Goal: Information Seeking & Learning: Learn about a topic

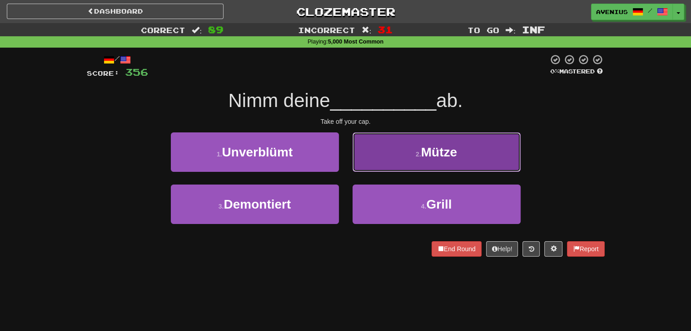
click at [370, 160] on button "2 . Mütze" at bounding box center [436, 152] width 168 height 39
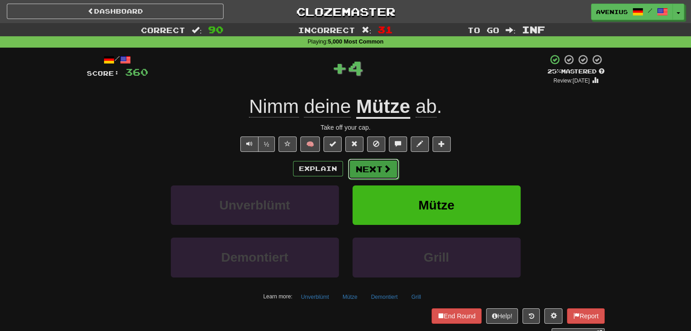
click at [367, 168] on button "Next" at bounding box center [373, 169] width 51 height 21
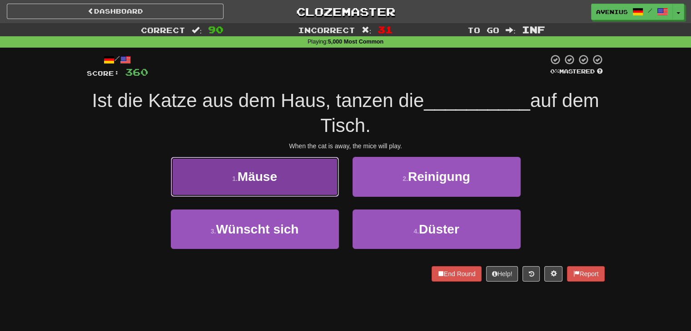
click at [317, 188] on button "1 . Mäuse" at bounding box center [255, 176] width 168 height 39
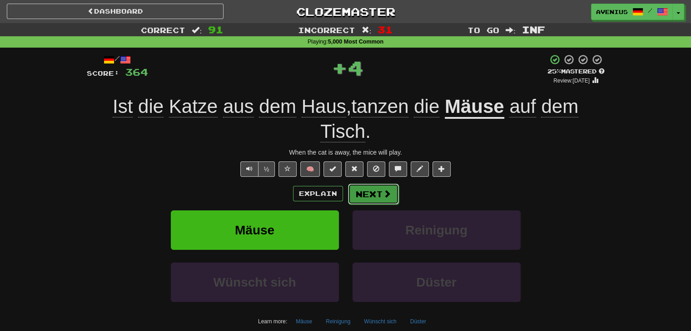
click at [359, 189] on button "Next" at bounding box center [373, 194] width 51 height 21
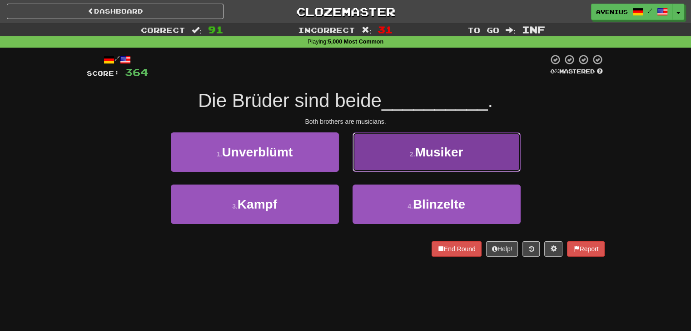
click at [380, 164] on button "2 . Musiker" at bounding box center [436, 152] width 168 height 39
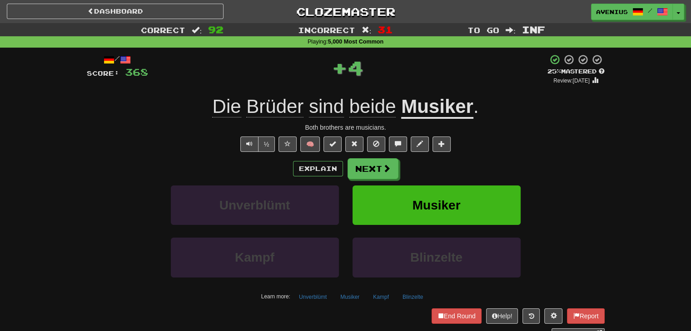
click at [367, 173] on button "Next" at bounding box center [372, 168] width 51 height 21
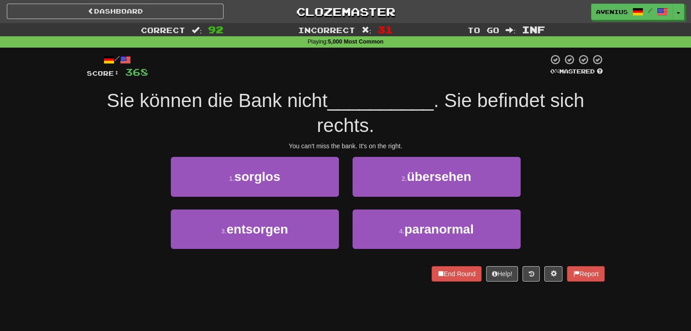
click at [560, 183] on div "1 . sorglos 2 . übersehen" at bounding box center [345, 183] width 545 height 52
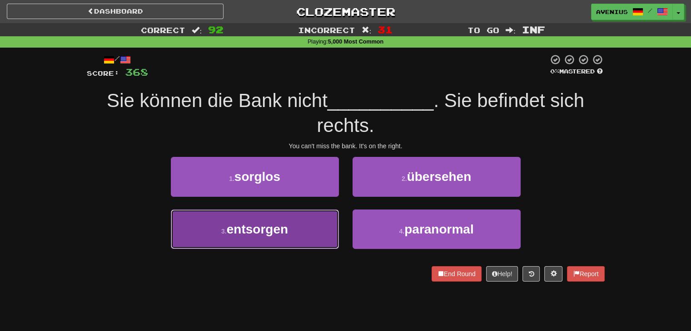
click at [299, 232] on button "3 . entsorgen" at bounding box center [255, 229] width 168 height 39
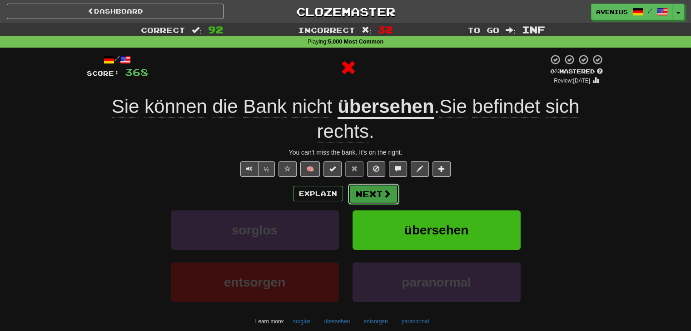
click at [379, 195] on button "Next" at bounding box center [373, 194] width 51 height 21
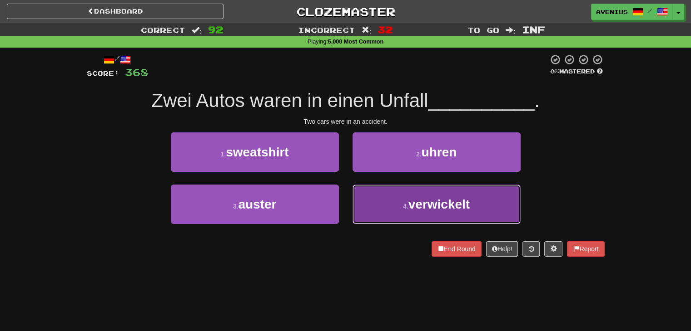
click at [390, 210] on button "4 . verwickelt" at bounding box center [436, 204] width 168 height 39
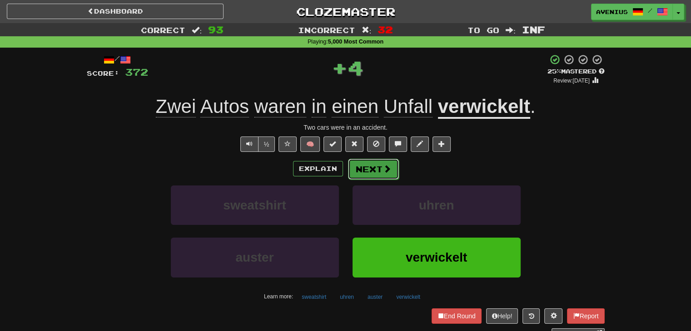
click at [369, 166] on button "Next" at bounding box center [373, 169] width 51 height 21
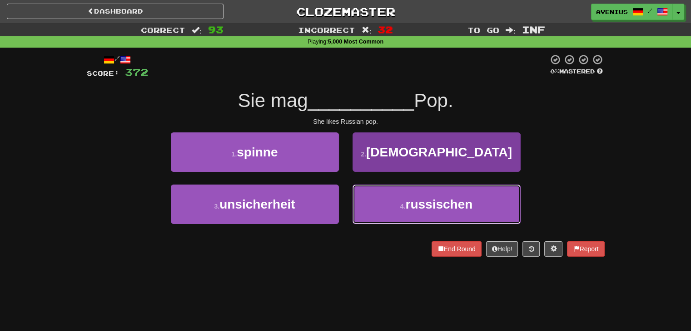
click at [366, 204] on button "4 . [DEMOGRAPHIC_DATA]" at bounding box center [436, 204] width 168 height 39
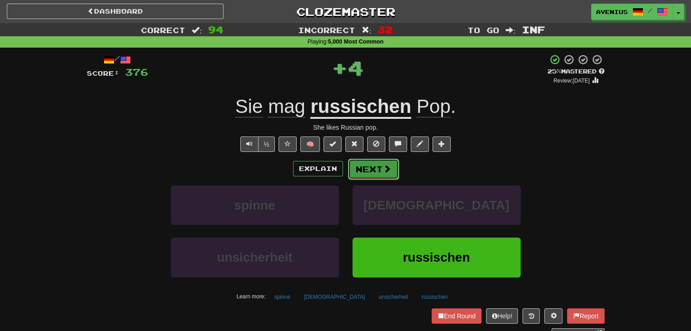
click at [368, 166] on button "Next" at bounding box center [373, 169] width 51 height 21
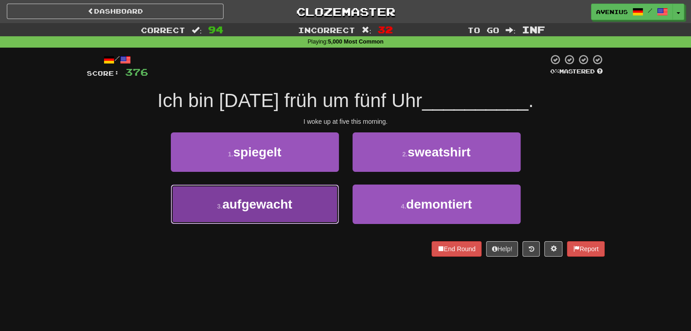
click at [324, 193] on button "3 . aufgewacht" at bounding box center [255, 204] width 168 height 39
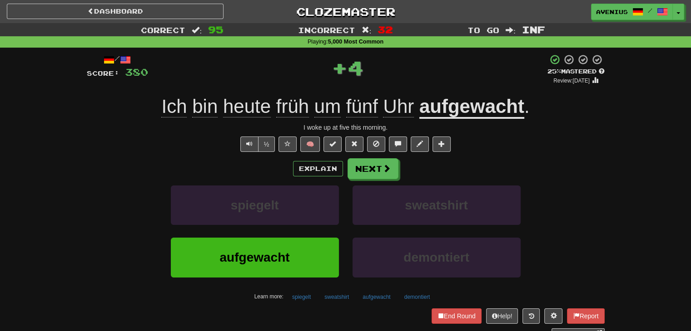
click at [380, 159] on button "Next" at bounding box center [372, 168] width 51 height 21
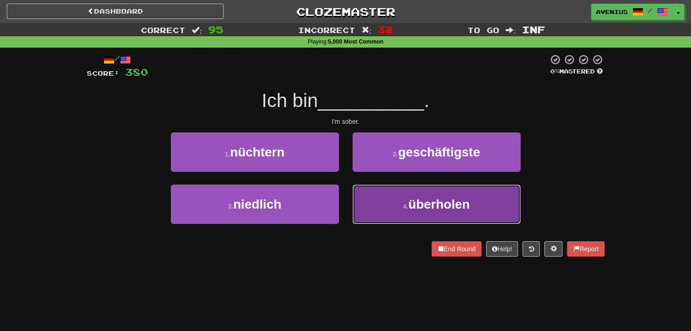
click at [393, 205] on button "4 . überholen" at bounding box center [436, 204] width 168 height 39
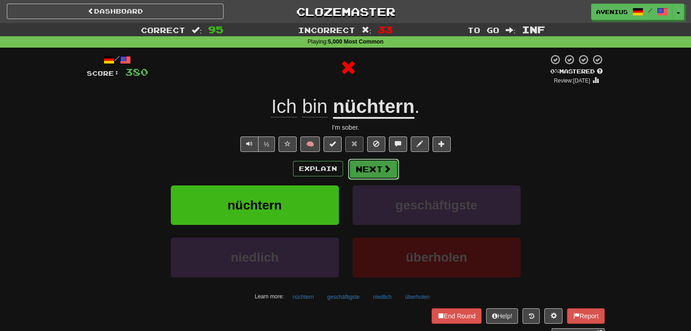
click at [363, 159] on button "Next" at bounding box center [373, 169] width 51 height 21
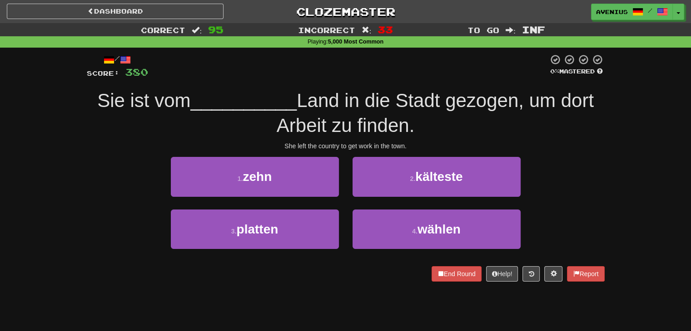
click at [641, 134] on div "Correct : 95 Incorrect : 33 To go : Inf Playing : 5,000 Most Common / Score: 38…" at bounding box center [345, 158] width 691 height 271
click at [610, 167] on div "/ Score: 380 0 % Mastered Sie ist vom __________ Land in die Stadt gezogen, um …" at bounding box center [345, 171] width 531 height 247
click at [619, 173] on div "Correct : 95 Incorrect : 33 To go : Inf Playing : 5,000 Most Common / Score: 38…" at bounding box center [345, 158] width 691 height 271
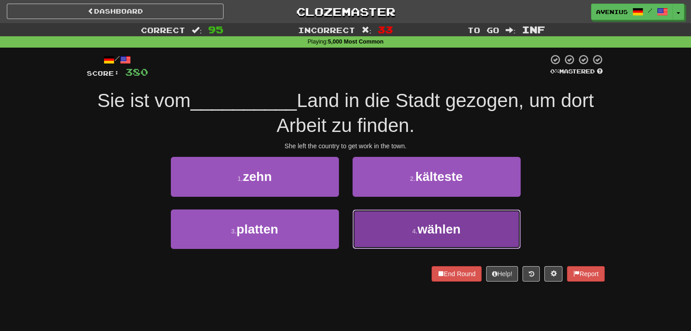
click at [432, 232] on span "wählen" at bounding box center [438, 229] width 43 height 14
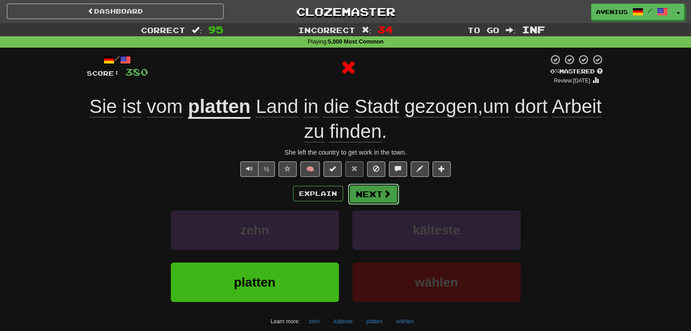
click at [375, 195] on button "Next" at bounding box center [373, 194] width 51 height 21
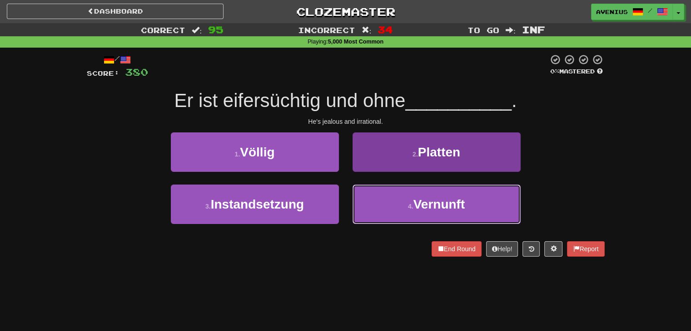
click at [391, 200] on button "4 . Vernunft" at bounding box center [436, 204] width 168 height 39
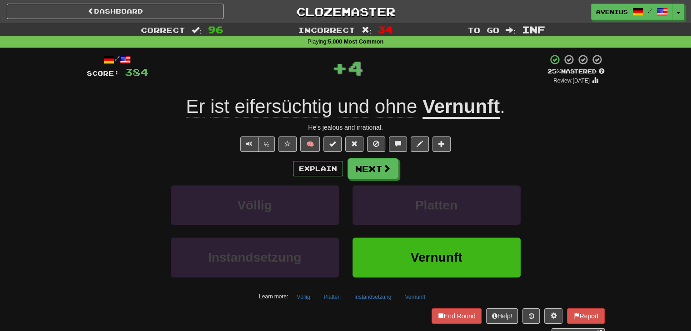
click at [476, 118] on u "Vernunft" at bounding box center [460, 107] width 77 height 23
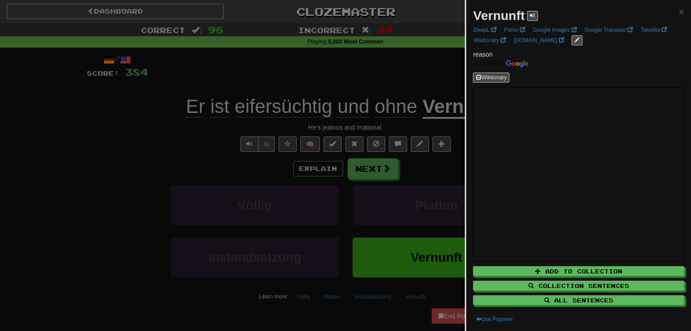
click at [95, 153] on div at bounding box center [345, 165] width 691 height 331
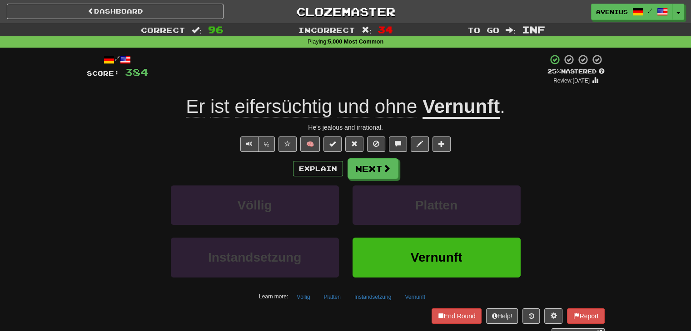
click at [280, 102] on span "eifersüchtig" at bounding box center [284, 107] width 98 height 22
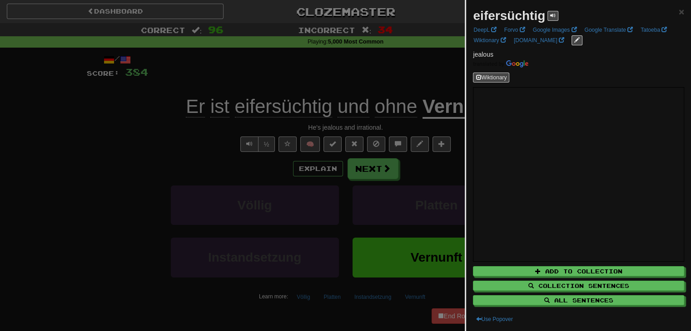
click at [104, 122] on div at bounding box center [345, 165] width 691 height 331
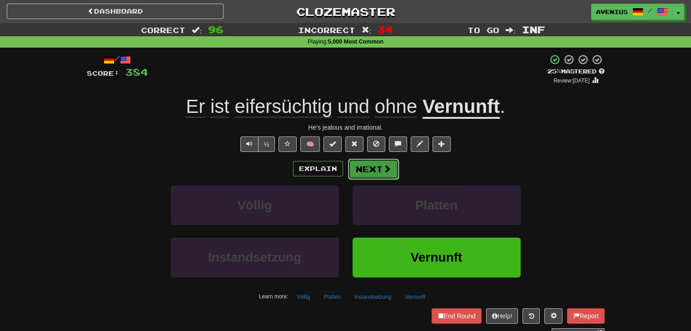
click at [385, 168] on span at bounding box center [387, 169] width 8 height 8
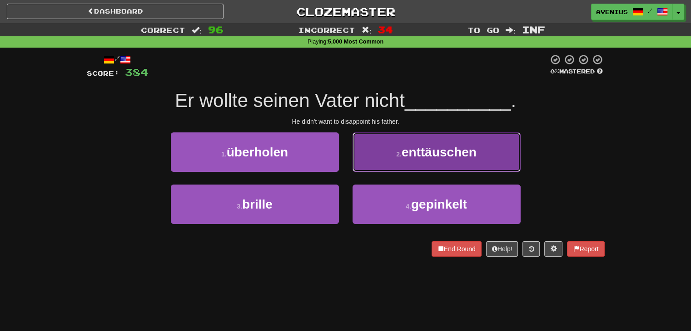
click at [398, 169] on button "2 . enttäuschen" at bounding box center [436, 152] width 168 height 39
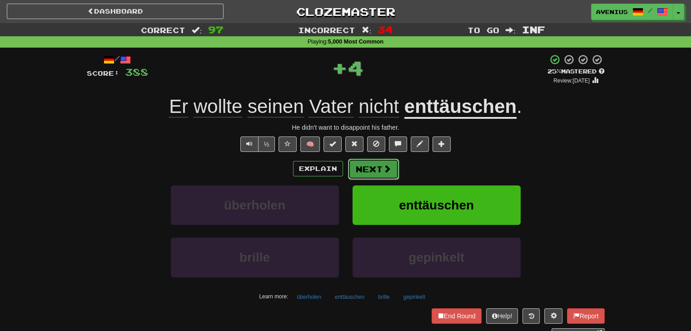
click at [380, 171] on button "Next" at bounding box center [373, 169] width 51 height 21
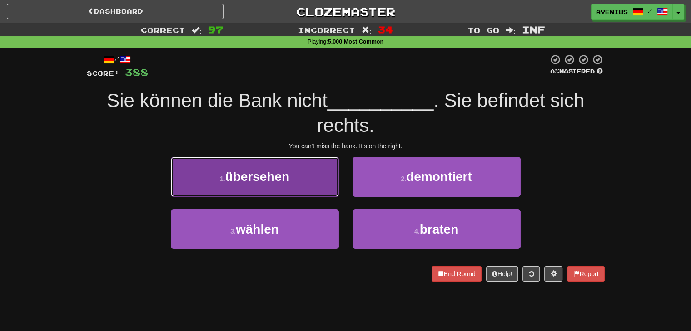
click at [307, 162] on button "1 . übersehen" at bounding box center [255, 176] width 168 height 39
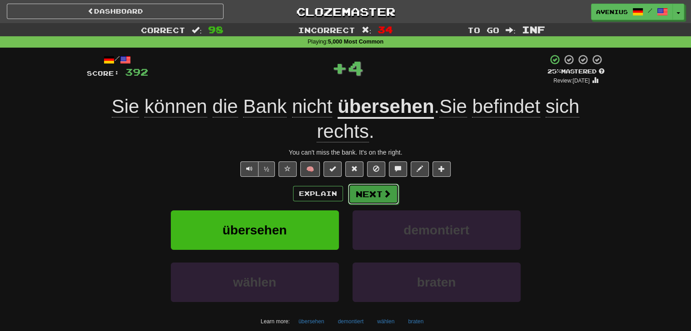
click at [383, 193] on span at bounding box center [387, 194] width 8 height 8
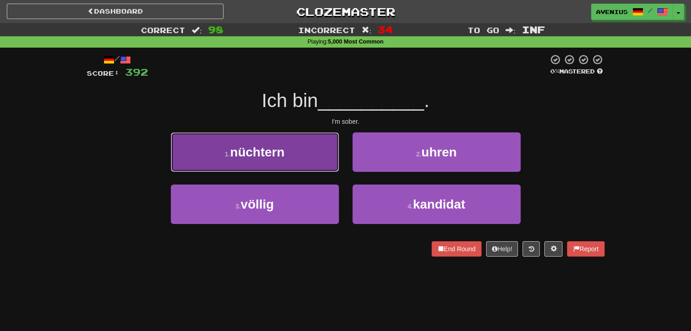
click at [296, 145] on button "1 . nüchtern" at bounding box center [255, 152] width 168 height 39
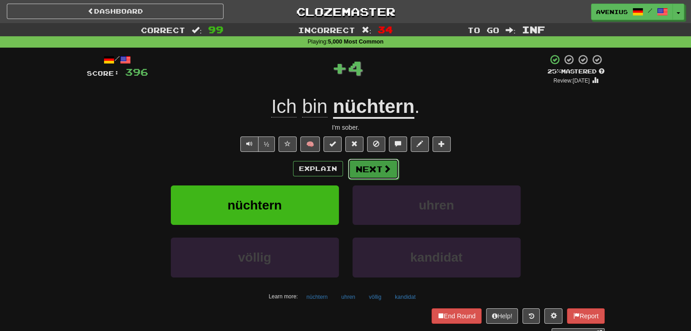
click at [370, 171] on button "Next" at bounding box center [373, 169] width 51 height 21
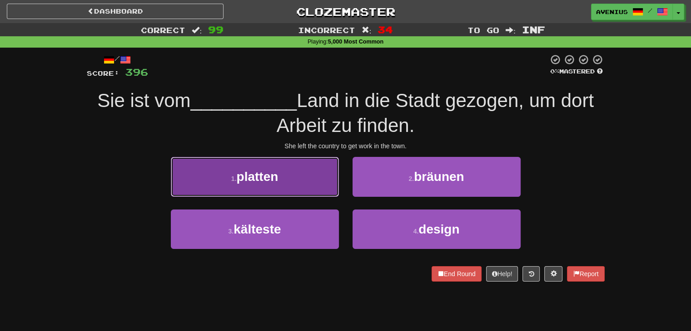
click at [311, 177] on button "1 . platten" at bounding box center [255, 176] width 168 height 39
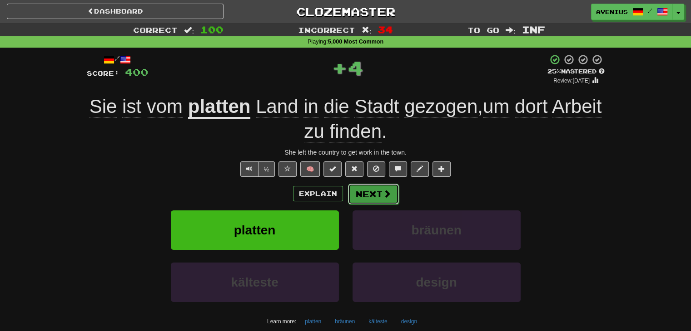
click at [380, 191] on button "Next" at bounding box center [373, 194] width 51 height 21
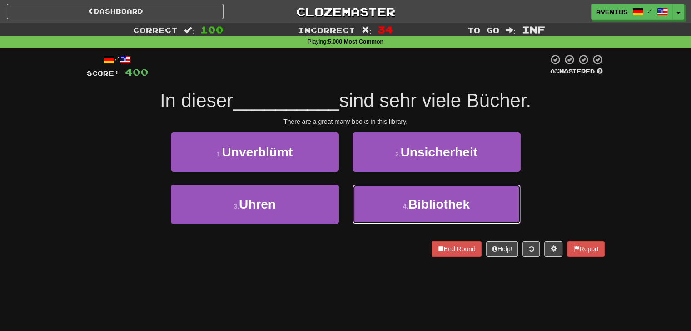
drag, startPoint x: 387, startPoint y: 191, endPoint x: 381, endPoint y: 184, distance: 9.1
click at [387, 191] on button "4 . Bibliothek" at bounding box center [436, 204] width 168 height 39
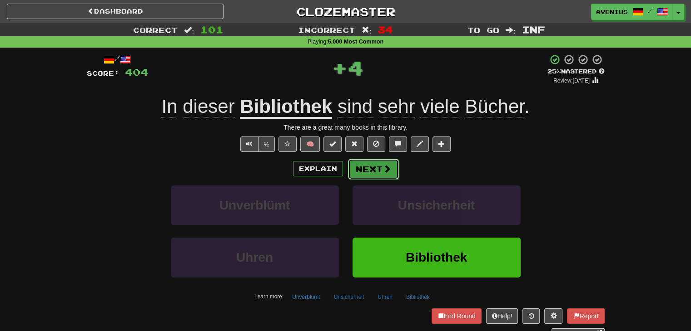
click at [365, 160] on button "Next" at bounding box center [373, 169] width 51 height 21
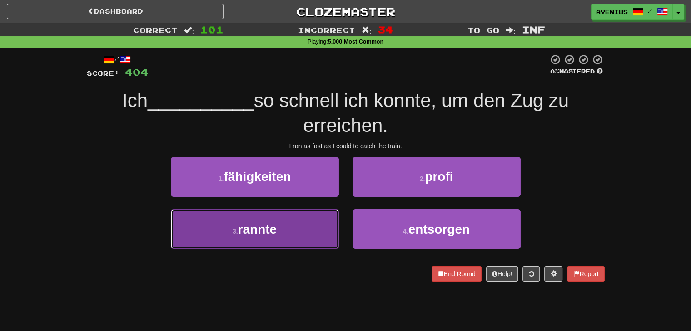
click at [303, 223] on button "3 . rannte" at bounding box center [255, 229] width 168 height 39
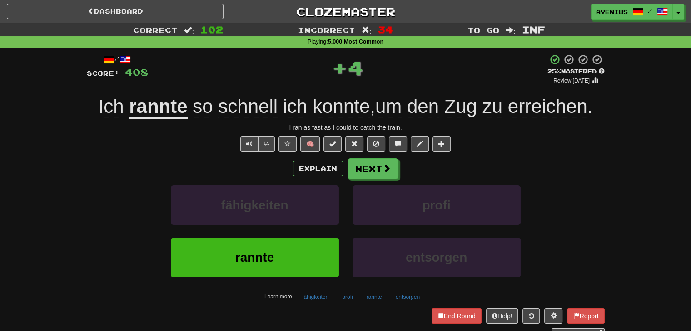
click at [397, 165] on div "Explain Next" at bounding box center [346, 168] width 518 height 21
click at [374, 172] on button "Next" at bounding box center [373, 169] width 51 height 21
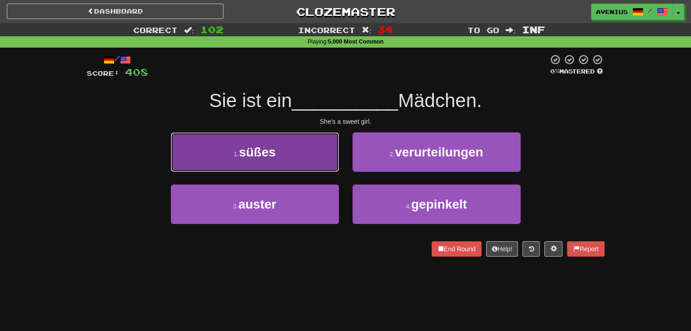
click at [316, 161] on button "1 . süßes" at bounding box center [255, 152] width 168 height 39
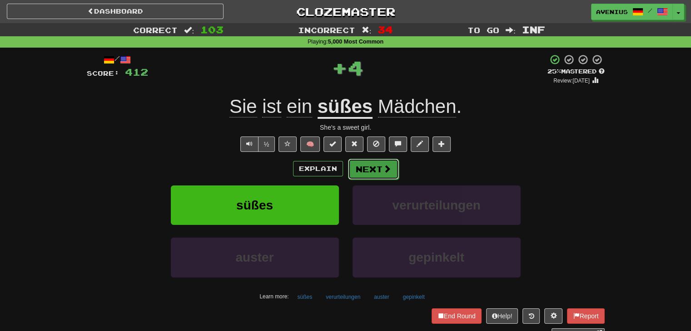
click at [368, 172] on button "Next" at bounding box center [373, 169] width 51 height 21
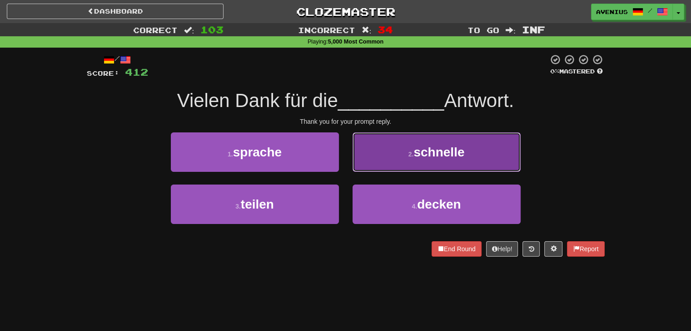
click at [374, 160] on button "2 . schnelle" at bounding box center [436, 152] width 168 height 39
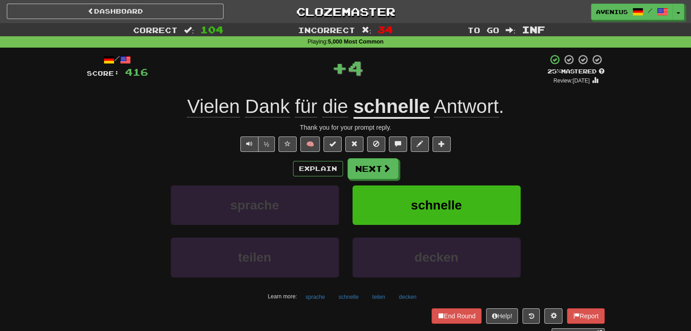
click at [360, 173] on button "Next" at bounding box center [372, 168] width 51 height 21
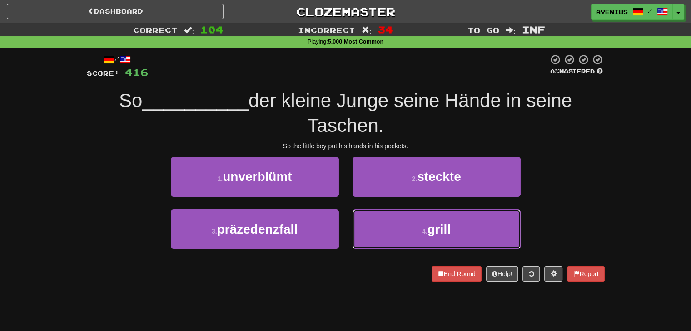
drag, startPoint x: 383, startPoint y: 222, endPoint x: 346, endPoint y: 206, distance: 40.2
click at [346, 206] on div "1 . unverblümt 2 . steckte 3 . präzedenzfall 4 . grill" at bounding box center [345, 209] width 531 height 105
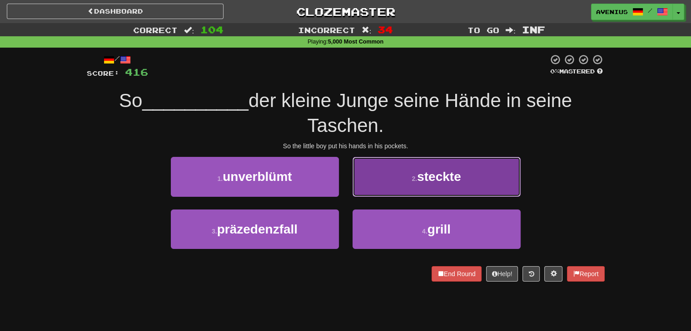
click at [396, 184] on button "2 . steckte" at bounding box center [436, 176] width 168 height 39
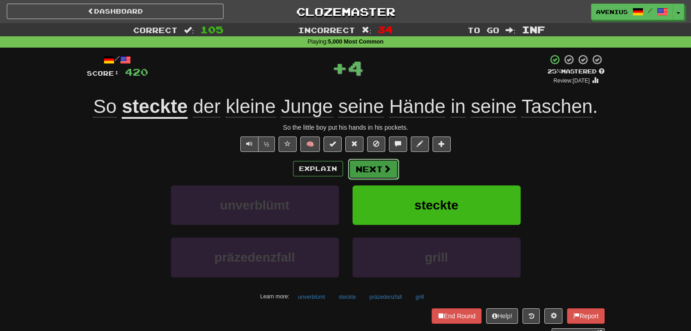
click at [372, 170] on button "Next" at bounding box center [373, 169] width 51 height 21
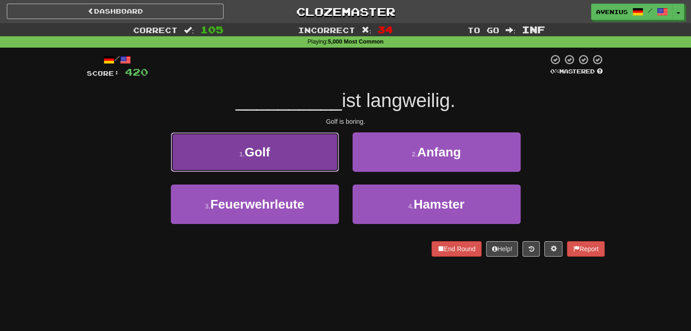
click at [322, 165] on button "1 . Golf" at bounding box center [255, 152] width 168 height 39
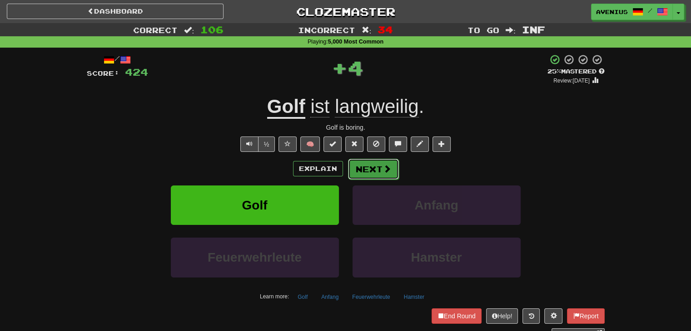
click at [369, 171] on button "Next" at bounding box center [373, 169] width 51 height 21
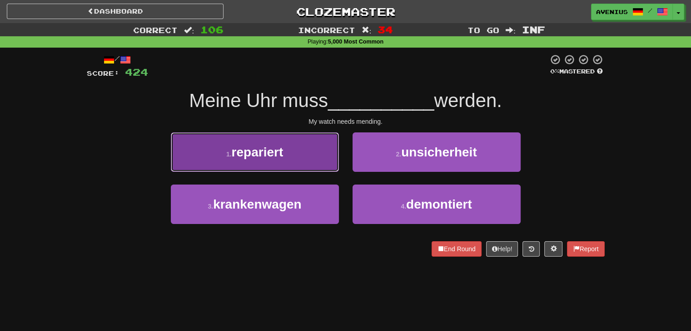
click at [318, 163] on button "1 . repariert" at bounding box center [255, 152] width 168 height 39
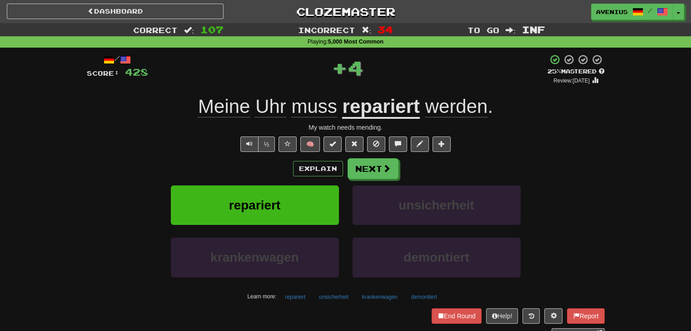
click at [357, 169] on button "Next" at bounding box center [372, 168] width 51 height 21
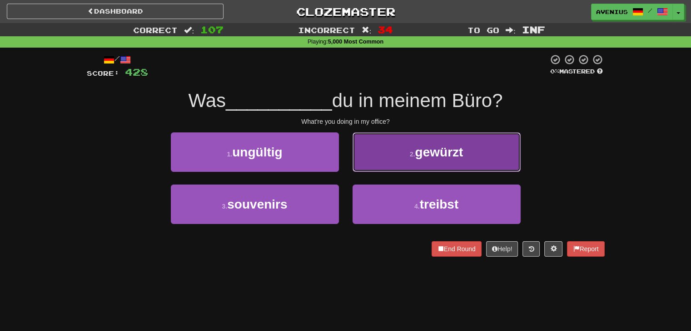
click at [380, 162] on button "2 . gewürzt" at bounding box center [436, 152] width 168 height 39
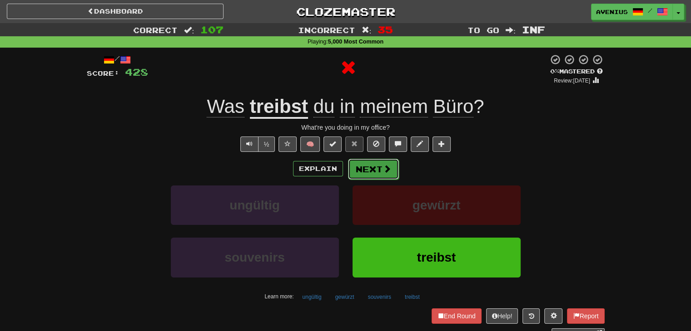
click at [374, 168] on button "Next" at bounding box center [373, 169] width 51 height 21
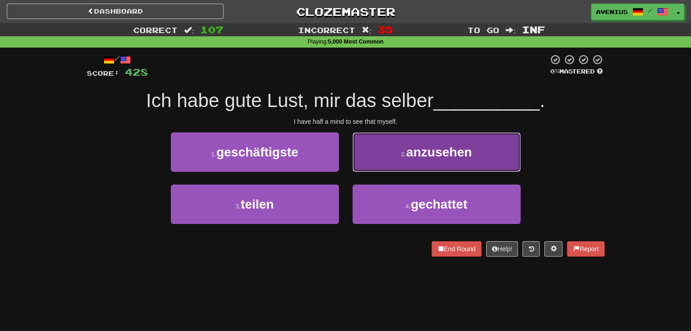
click at [392, 165] on button "2 . anzusehen" at bounding box center [436, 152] width 168 height 39
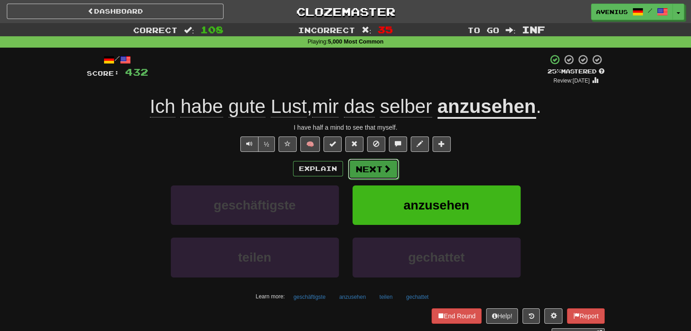
click at [392, 168] on button "Next" at bounding box center [373, 169] width 51 height 21
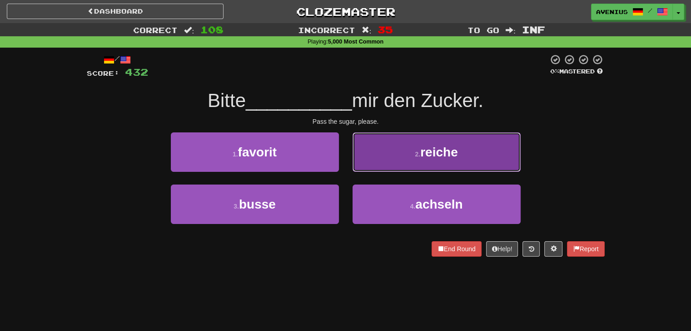
click at [383, 166] on button "2 . reiche" at bounding box center [436, 152] width 168 height 39
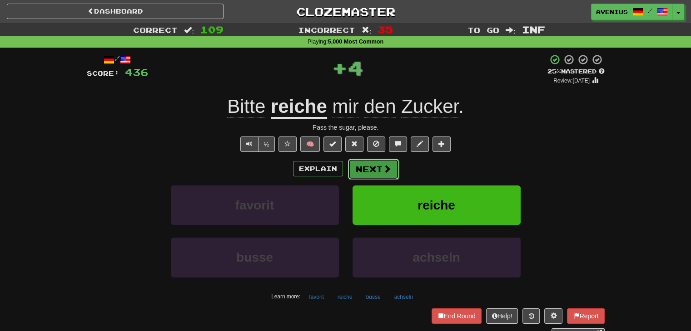
click at [375, 177] on button "Next" at bounding box center [373, 169] width 51 height 21
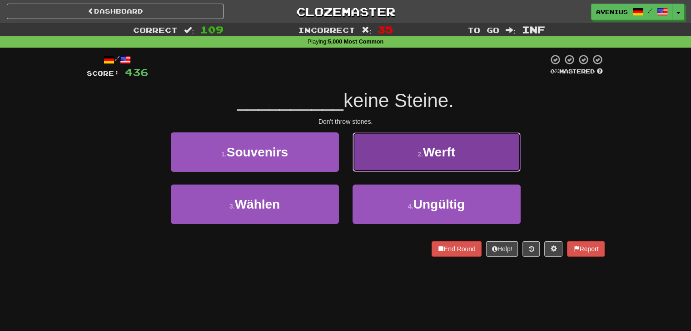
click at [389, 158] on button "2 . Werft" at bounding box center [436, 152] width 168 height 39
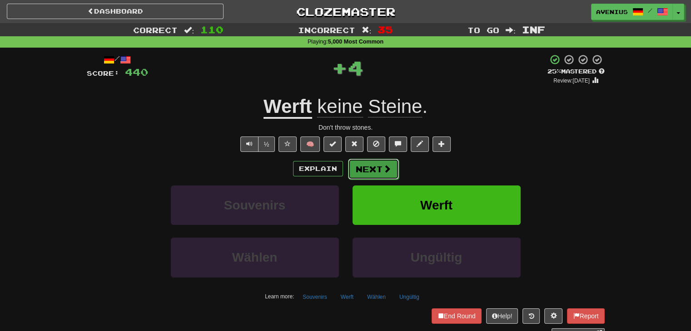
click at [371, 177] on button "Next" at bounding box center [373, 169] width 51 height 21
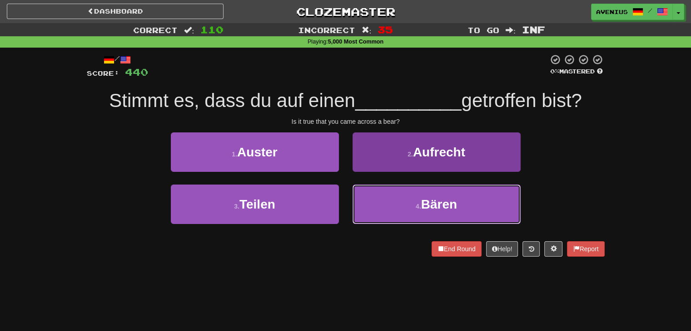
drag, startPoint x: 386, startPoint y: 202, endPoint x: 383, endPoint y: 188, distance: 14.4
click at [387, 202] on button "4 . Bären" at bounding box center [436, 204] width 168 height 39
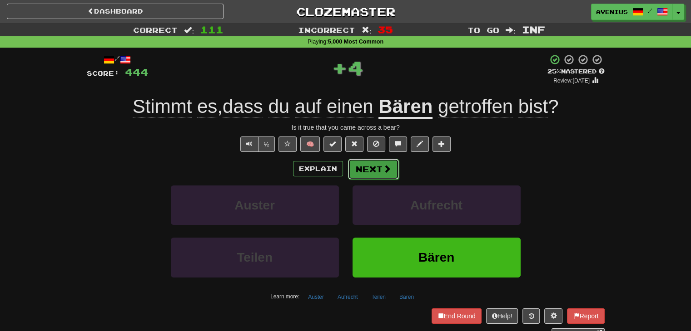
click at [380, 176] on button "Next" at bounding box center [373, 169] width 51 height 21
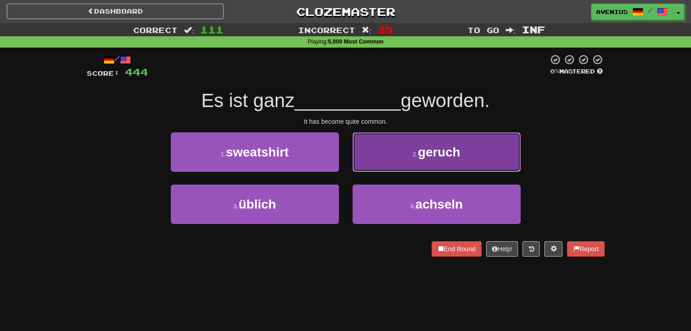
click at [377, 161] on button "2 . geruch" at bounding box center [436, 152] width 168 height 39
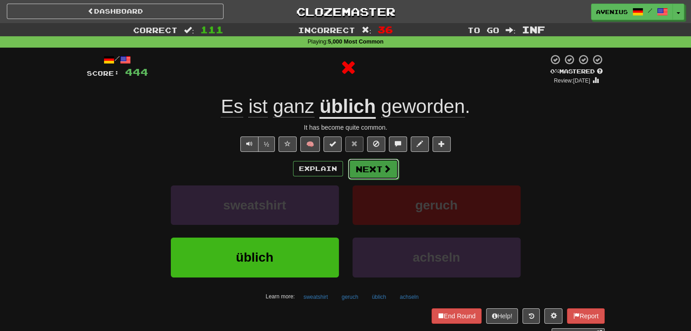
click at [369, 171] on button "Next" at bounding box center [373, 169] width 51 height 21
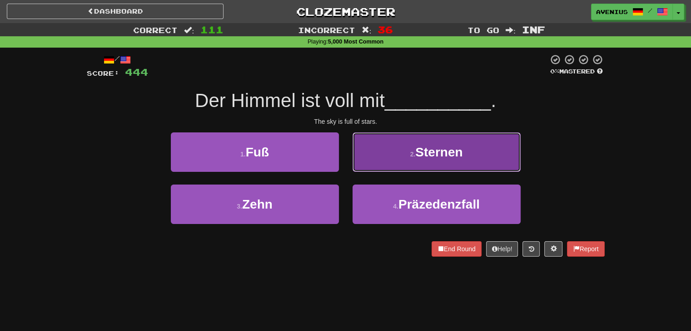
click at [390, 167] on button "2 . Sternen" at bounding box center [436, 152] width 168 height 39
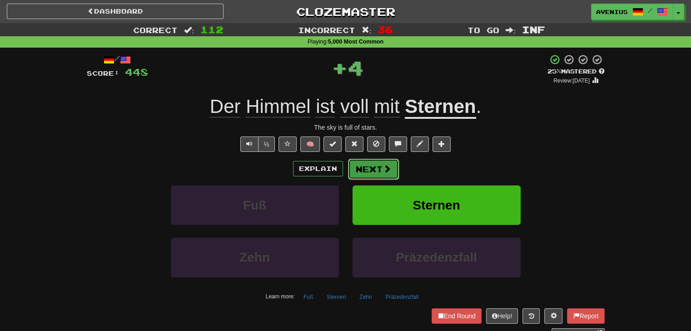
click at [381, 175] on button "Next" at bounding box center [373, 169] width 51 height 21
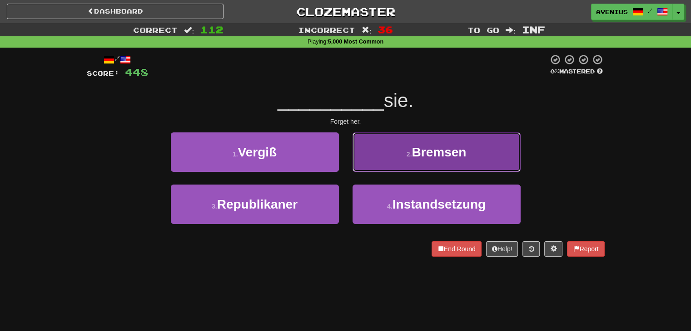
click at [375, 157] on button "2 . Bremsen" at bounding box center [436, 152] width 168 height 39
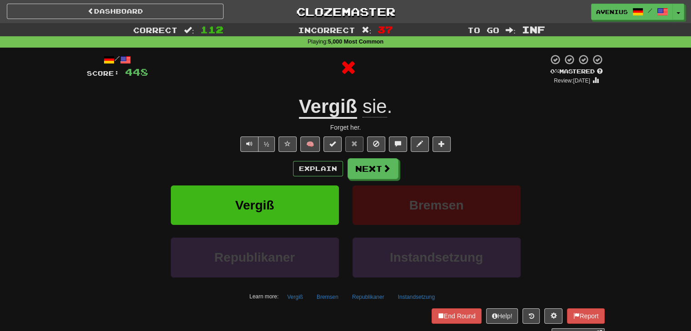
click at [365, 165] on button "Next" at bounding box center [372, 168] width 51 height 21
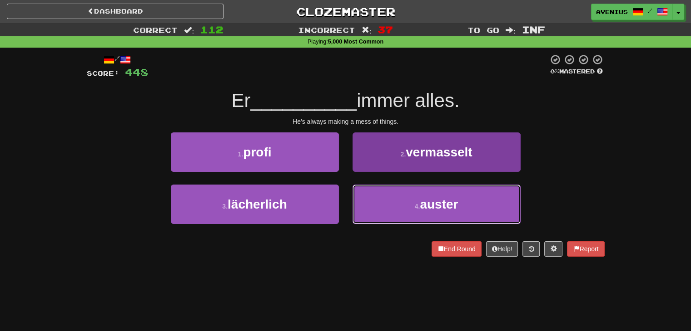
drag, startPoint x: 372, startPoint y: 202, endPoint x: 368, endPoint y: 187, distance: 15.0
click at [371, 202] on button "4 . auster" at bounding box center [436, 204] width 168 height 39
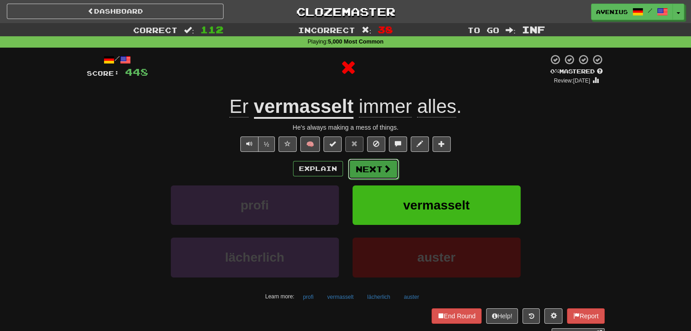
click at [367, 168] on button "Next" at bounding box center [373, 169] width 51 height 21
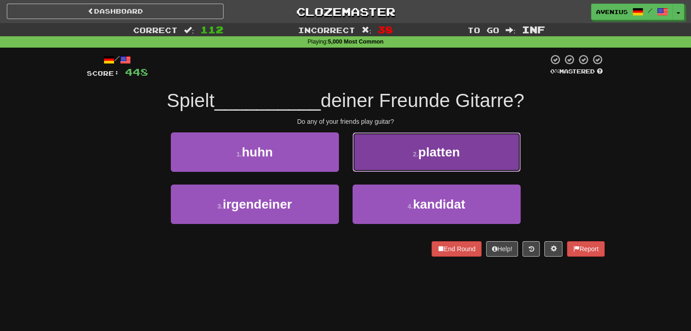
click at [363, 164] on button "2 . platten" at bounding box center [436, 152] width 168 height 39
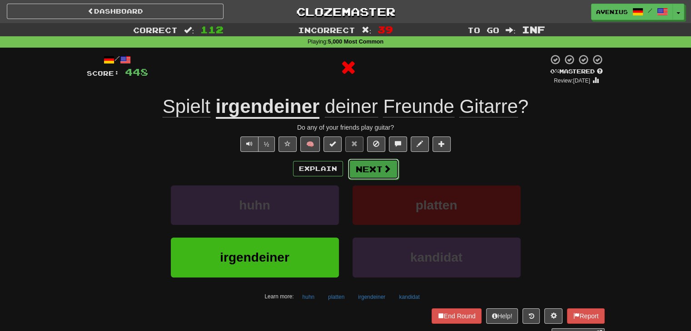
click at [360, 173] on button "Next" at bounding box center [373, 169] width 51 height 21
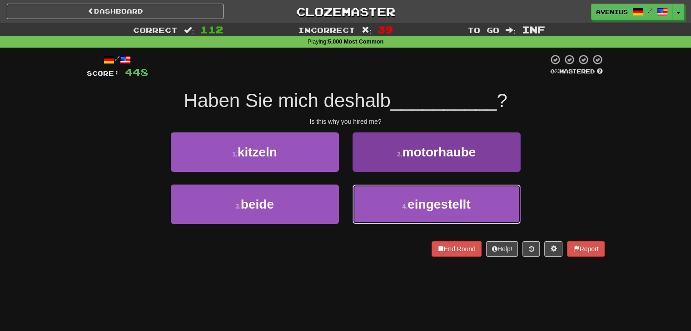
click at [379, 204] on button "4 . eingestellt" at bounding box center [436, 204] width 168 height 39
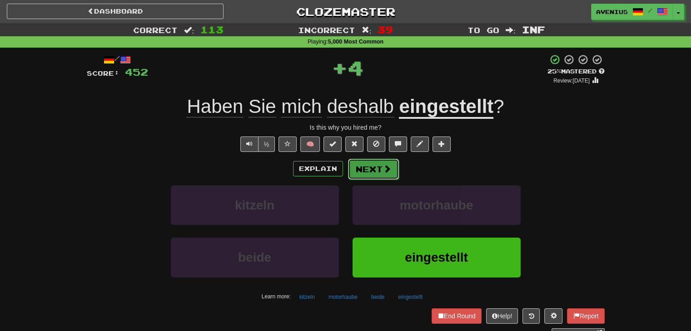
click at [363, 169] on button "Next" at bounding box center [373, 169] width 51 height 21
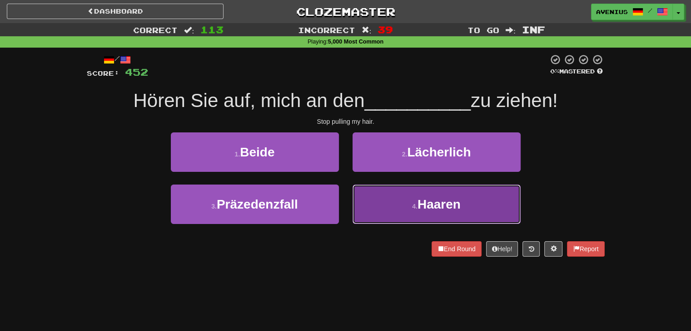
click at [409, 199] on button "4 . Haaren" at bounding box center [436, 204] width 168 height 39
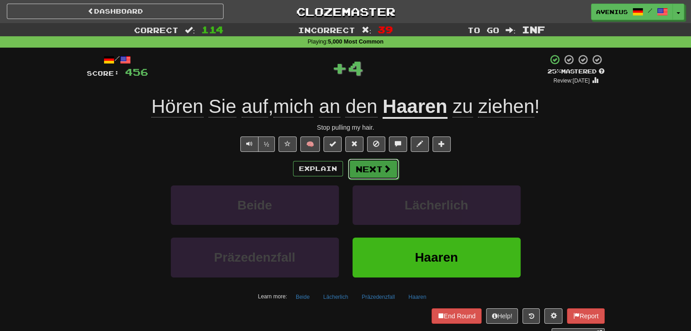
click at [373, 172] on button "Next" at bounding box center [373, 169] width 51 height 21
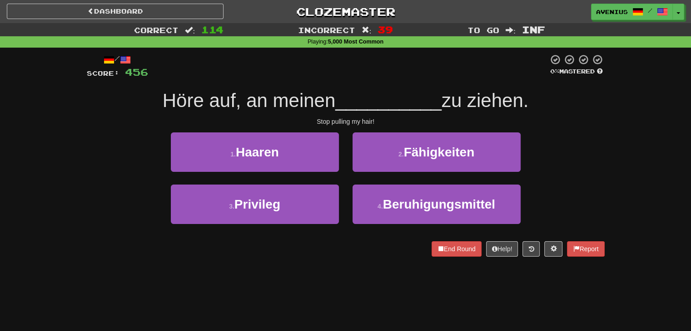
click at [634, 166] on div "Correct : 114 Incorrect : 39 To go : Inf Playing : 5,000 Most Common / Score: 4…" at bounding box center [345, 146] width 691 height 247
click at [628, 167] on div "Correct : 114 Incorrect : 39 To go : Inf Playing : 5,000 Most Common / Score: 4…" at bounding box center [345, 146] width 691 height 247
drag, startPoint x: 304, startPoint y: 158, endPoint x: 312, endPoint y: 156, distance: 8.4
click at [304, 158] on button "1 . Haaren" at bounding box center [255, 152] width 168 height 39
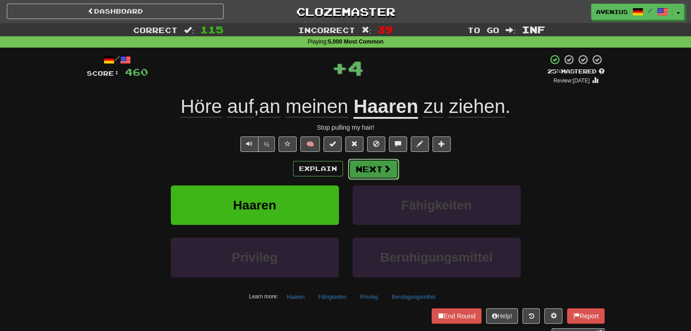
click at [391, 174] on button "Next" at bounding box center [373, 169] width 51 height 21
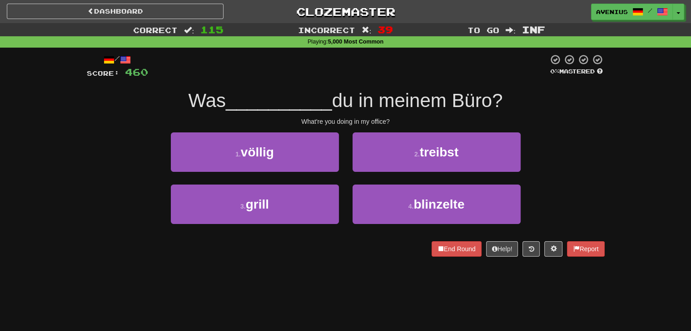
click at [605, 172] on div "/ Score: 460 0 % Mastered Was __________ du in meinem Büro? What're you doing i…" at bounding box center [345, 159] width 531 height 222
click at [572, 178] on div "1 . völlig 2 . treibst" at bounding box center [345, 159] width 545 height 52
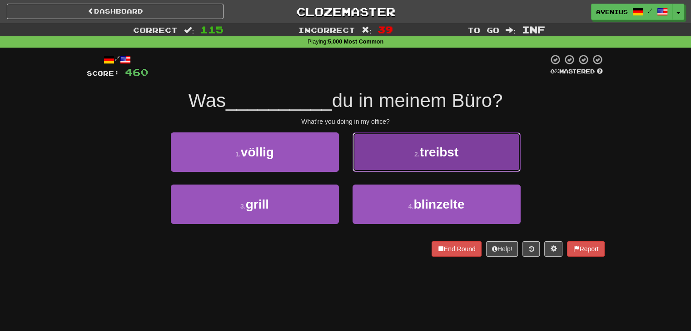
click at [460, 159] on button "2 . treibst" at bounding box center [436, 152] width 168 height 39
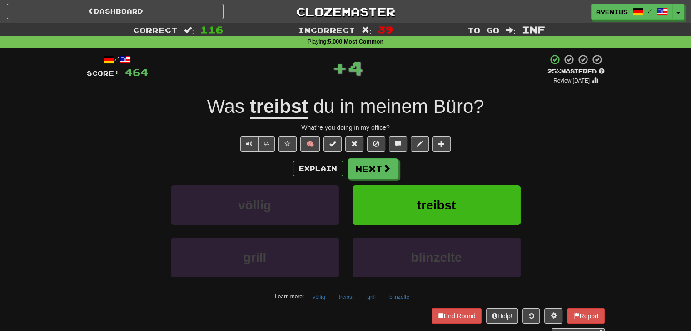
click at [390, 169] on button "Next" at bounding box center [372, 168] width 51 height 21
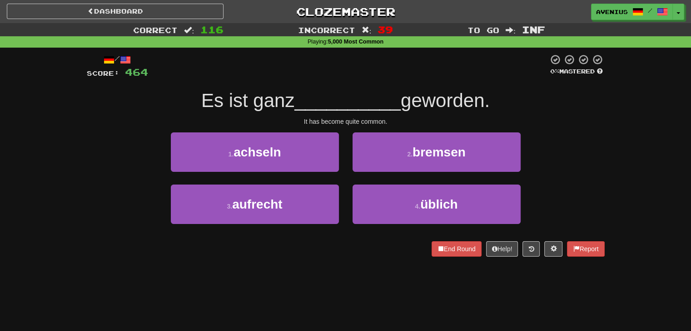
click at [599, 166] on div "1 . achseln 2 . bremsen" at bounding box center [345, 159] width 545 height 52
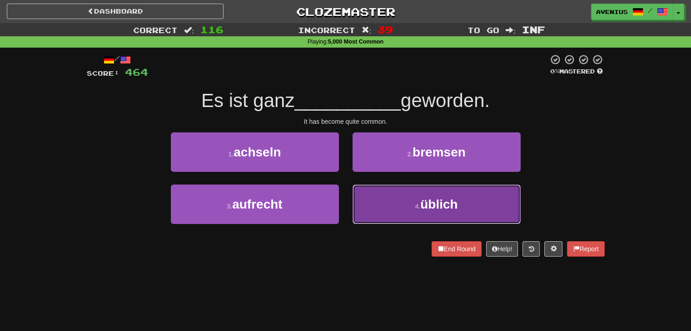
click at [476, 207] on button "4 . üblich" at bounding box center [436, 204] width 168 height 39
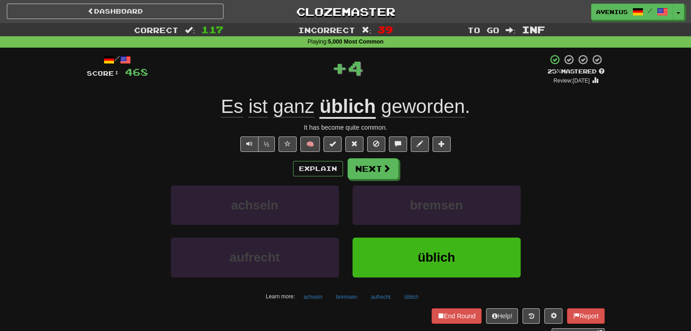
click at [387, 180] on div "Explain Next achseln bremsen aufrecht üblich Learn more: achseln bremsen aufrec…" at bounding box center [346, 231] width 518 height 146
click at [383, 170] on span at bounding box center [387, 169] width 8 height 8
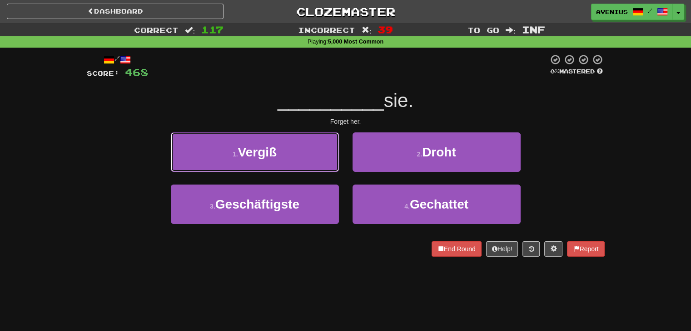
click at [314, 157] on button "1 . Vergiß" at bounding box center [255, 152] width 168 height 39
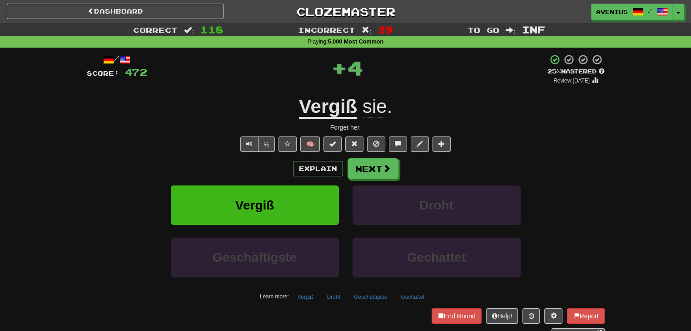
click at [372, 166] on button "Next" at bounding box center [372, 168] width 51 height 21
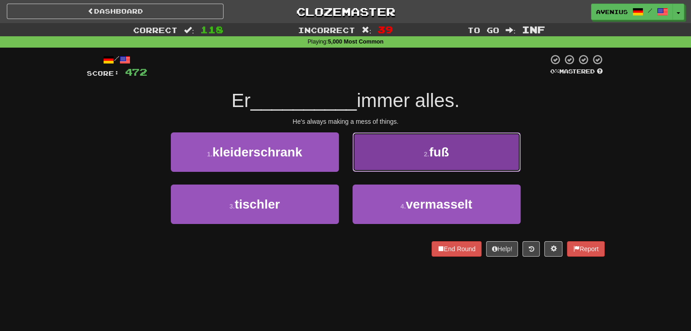
click at [378, 153] on button "2 . fuß" at bounding box center [436, 152] width 168 height 39
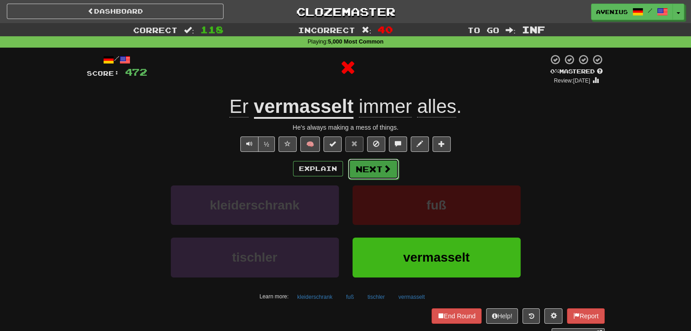
click at [369, 170] on button "Next" at bounding box center [373, 169] width 51 height 21
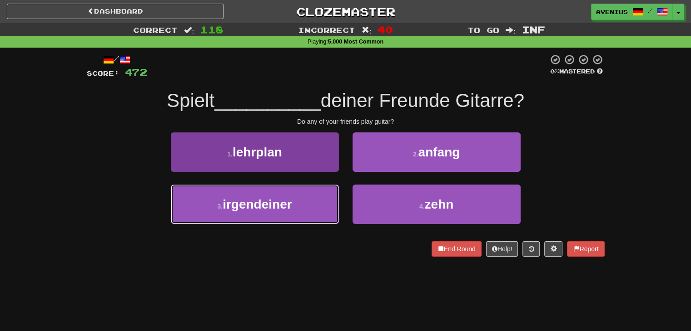
click at [299, 207] on button "3 . irgendeiner" at bounding box center [255, 204] width 168 height 39
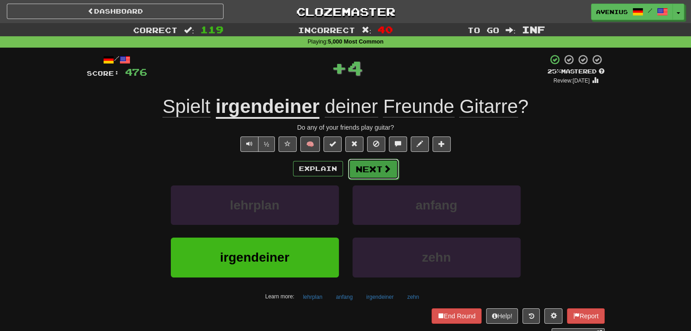
click at [367, 168] on button "Next" at bounding box center [373, 169] width 51 height 21
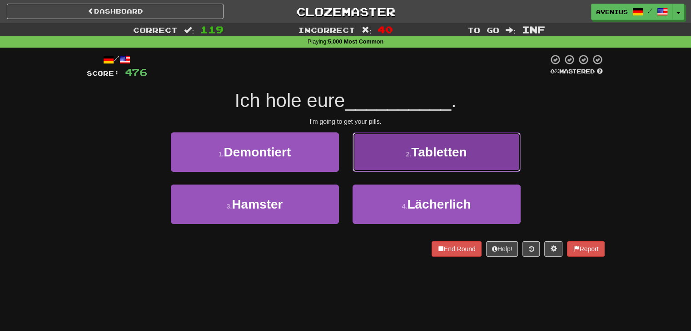
click at [385, 161] on button "2 . Tabletten" at bounding box center [436, 152] width 168 height 39
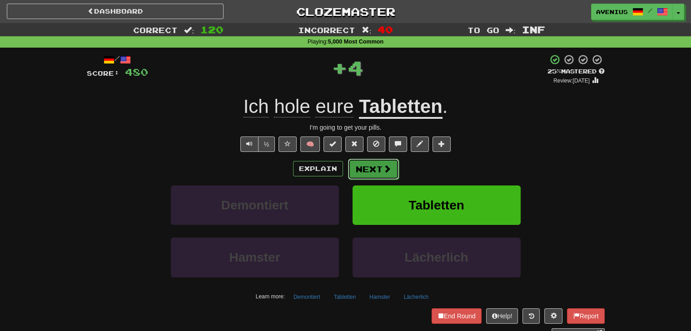
click at [376, 169] on button "Next" at bounding box center [373, 169] width 51 height 21
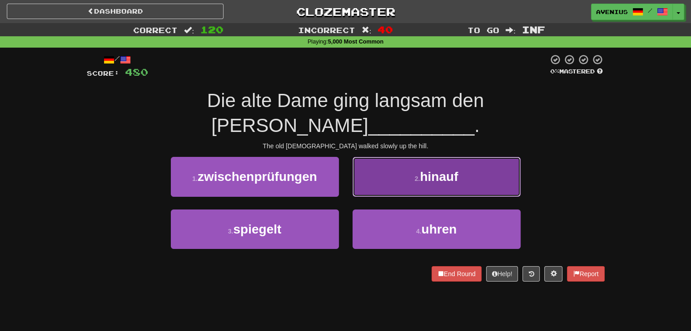
click at [496, 157] on button "2 . hinauf" at bounding box center [436, 176] width 168 height 39
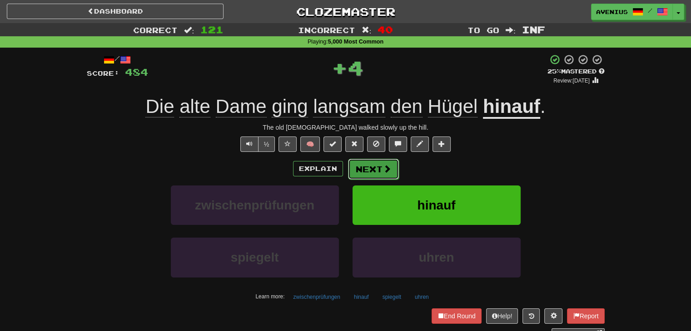
click at [367, 167] on button "Next" at bounding box center [373, 169] width 51 height 21
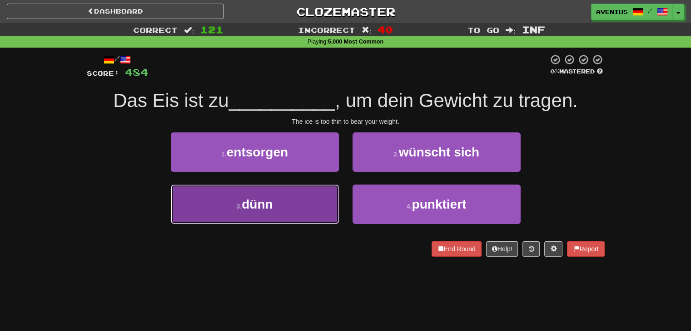
click at [293, 195] on button "3 . dünn" at bounding box center [255, 204] width 168 height 39
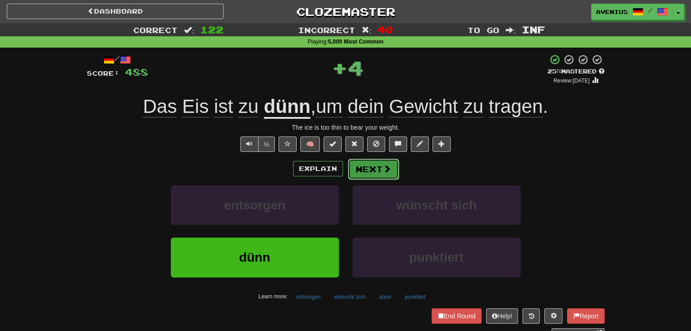
click at [380, 173] on button "Next" at bounding box center [373, 169] width 51 height 21
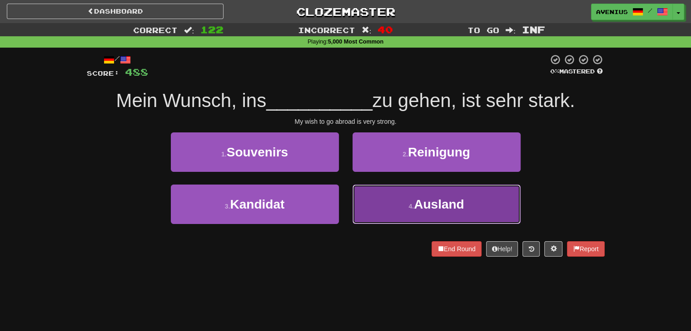
click at [376, 197] on button "4 . Ausland" at bounding box center [436, 204] width 168 height 39
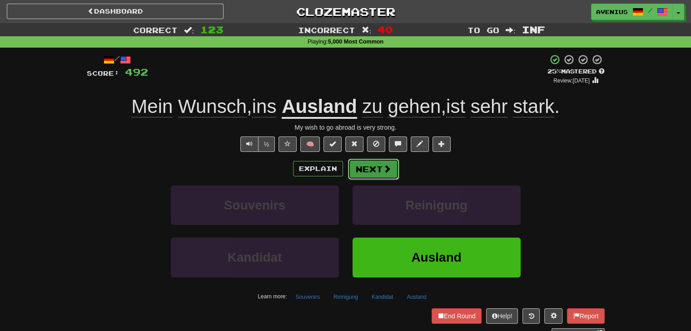
click at [385, 171] on span at bounding box center [387, 169] width 8 height 8
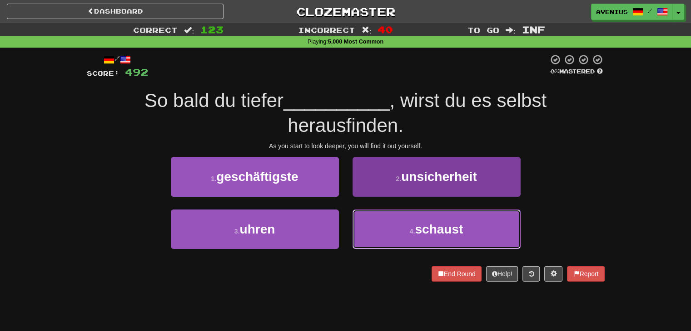
drag, startPoint x: 393, startPoint y: 230, endPoint x: 384, endPoint y: 210, distance: 21.5
click at [393, 231] on button "4 . schaust" at bounding box center [436, 229] width 168 height 39
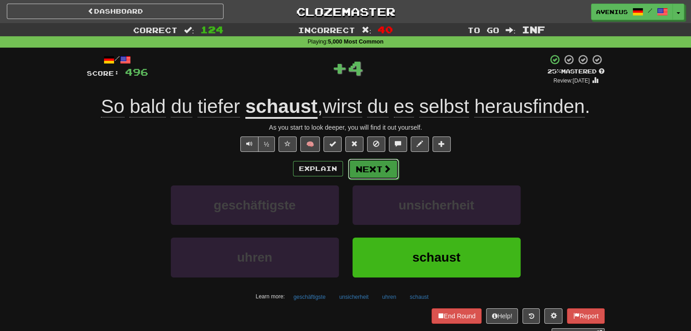
click at [389, 172] on span at bounding box center [387, 169] width 8 height 8
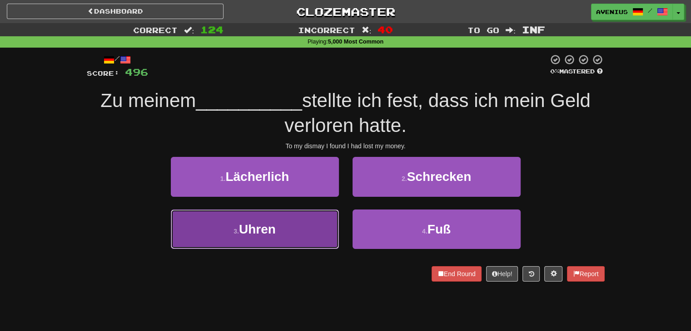
click at [313, 222] on button "3 . Uhren" at bounding box center [255, 229] width 168 height 39
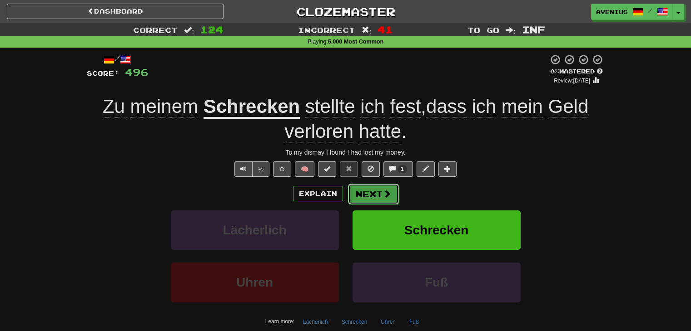
click at [389, 196] on span at bounding box center [387, 194] width 8 height 8
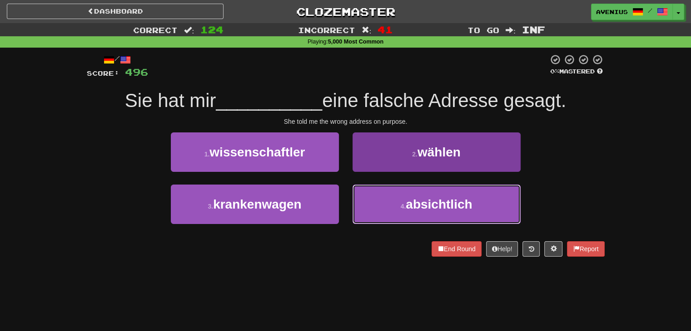
click at [384, 201] on button "4 . absichtlich" at bounding box center [436, 204] width 168 height 39
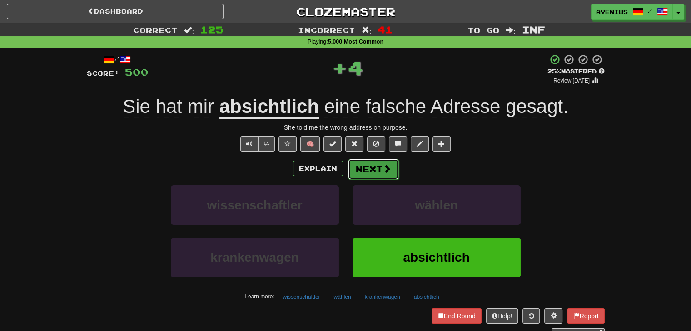
click at [384, 171] on span at bounding box center [387, 169] width 8 height 8
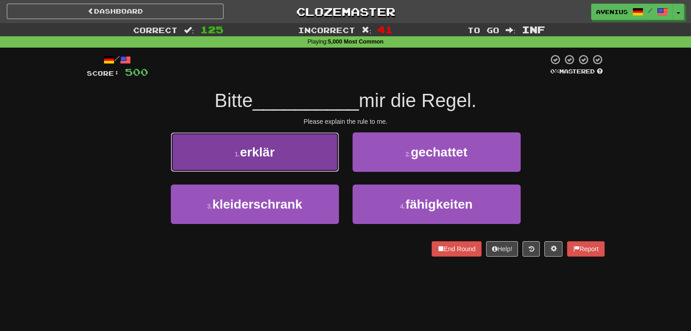
click at [319, 160] on button "1 . erklär" at bounding box center [255, 152] width 168 height 39
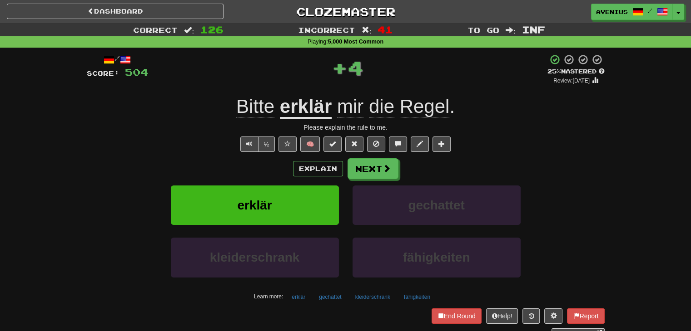
click at [389, 168] on span at bounding box center [386, 168] width 8 height 8
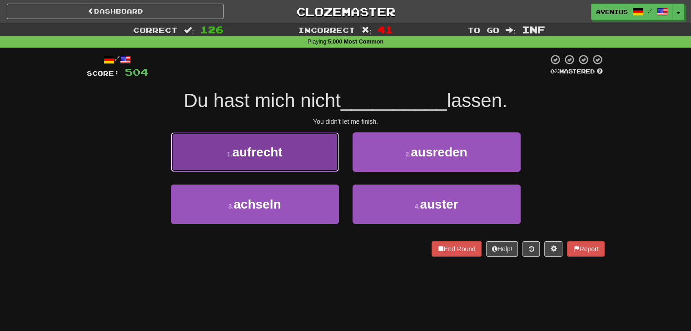
click at [321, 158] on button "1 . aufrecht" at bounding box center [255, 152] width 168 height 39
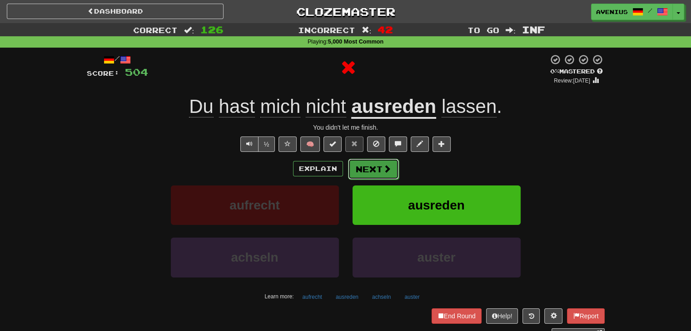
click at [380, 167] on button "Next" at bounding box center [373, 169] width 51 height 21
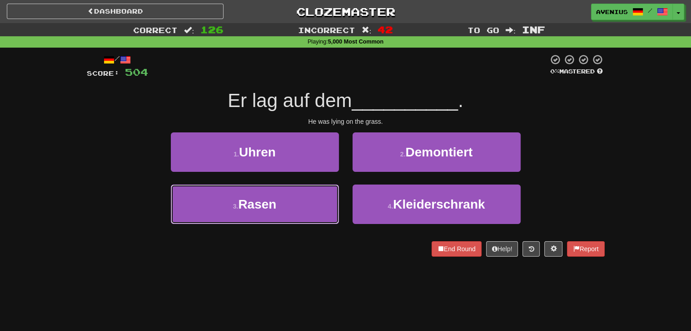
drag, startPoint x: 326, startPoint y: 197, endPoint x: 348, endPoint y: 179, distance: 28.3
click at [327, 196] on button "3 . Rasen" at bounding box center [255, 204] width 168 height 39
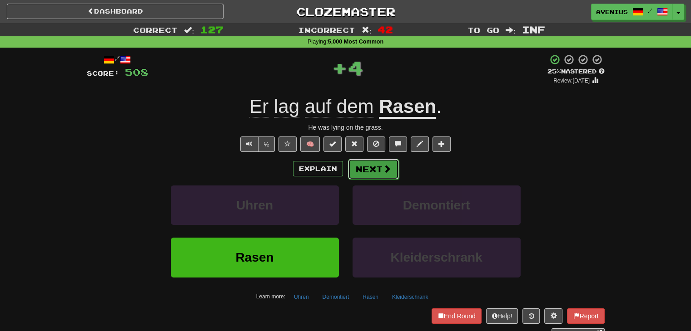
click at [370, 170] on button "Next" at bounding box center [373, 169] width 51 height 21
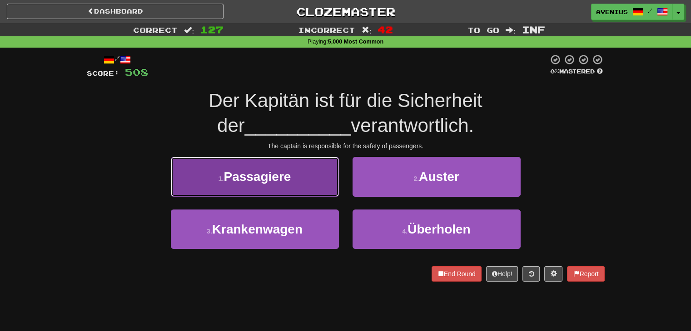
click at [328, 193] on button "1 . Passagiere" at bounding box center [255, 176] width 168 height 39
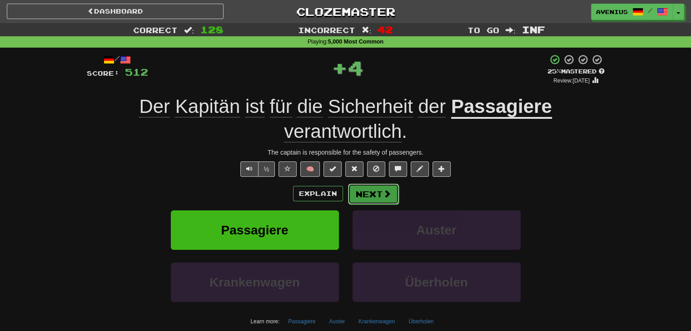
click at [374, 193] on button "Next" at bounding box center [373, 194] width 51 height 21
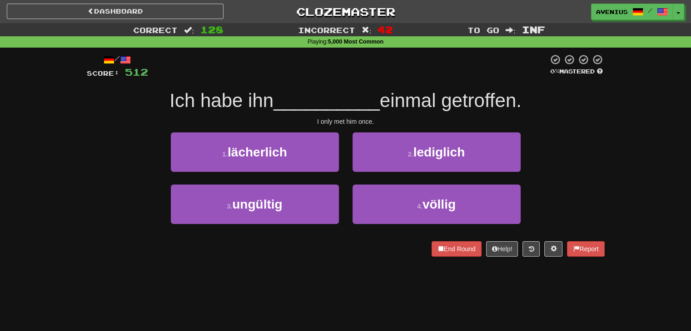
click at [336, 172] on div "1 . lächerlich" at bounding box center [255, 159] width 182 height 52
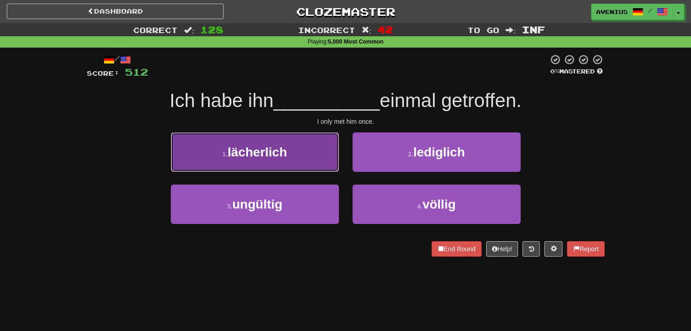
click at [333, 166] on button "1 . lächerlich" at bounding box center [255, 152] width 168 height 39
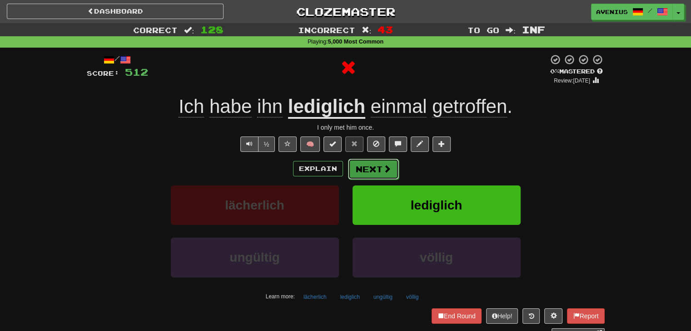
click at [377, 168] on button "Next" at bounding box center [373, 169] width 51 height 21
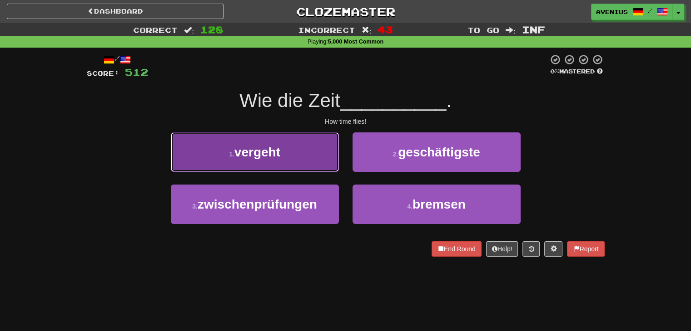
click at [311, 164] on button "1 . vergeht" at bounding box center [255, 152] width 168 height 39
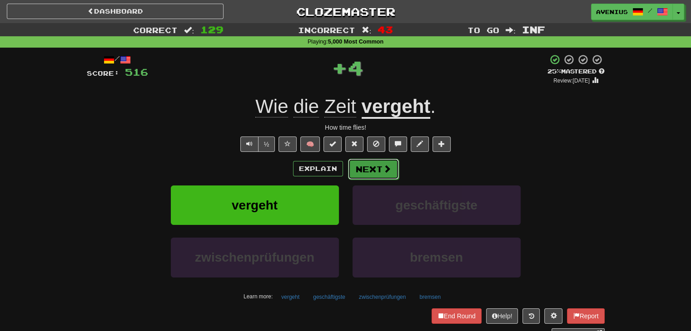
click at [367, 175] on button "Next" at bounding box center [373, 169] width 51 height 21
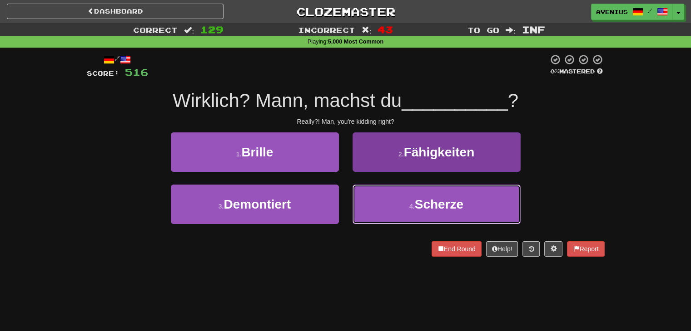
click at [374, 192] on button "4 . Scherze" at bounding box center [436, 204] width 168 height 39
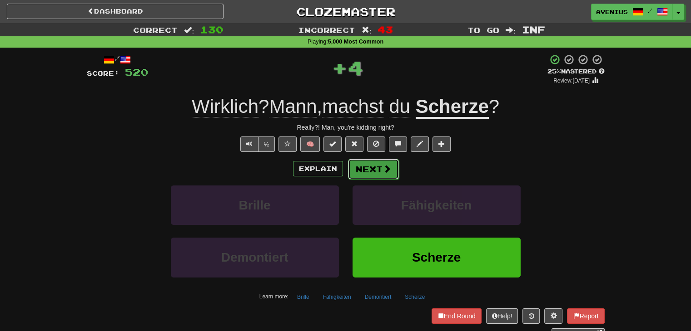
click at [373, 159] on button "Next" at bounding box center [373, 169] width 51 height 21
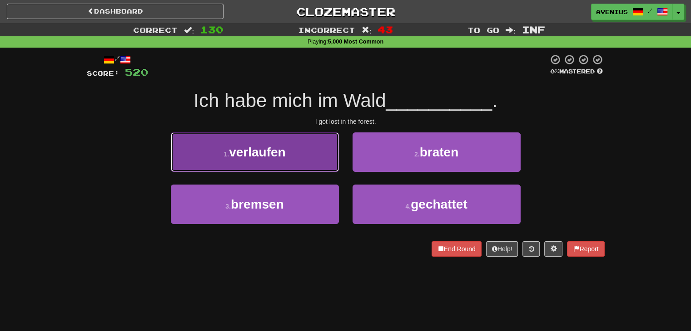
click at [316, 163] on button "1 . verlaufen" at bounding box center [255, 152] width 168 height 39
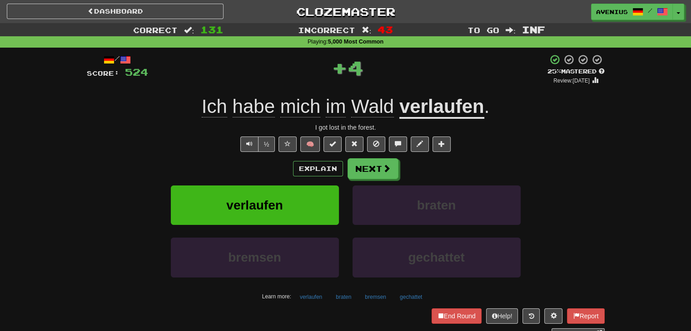
click at [386, 174] on button "Next" at bounding box center [372, 168] width 51 height 21
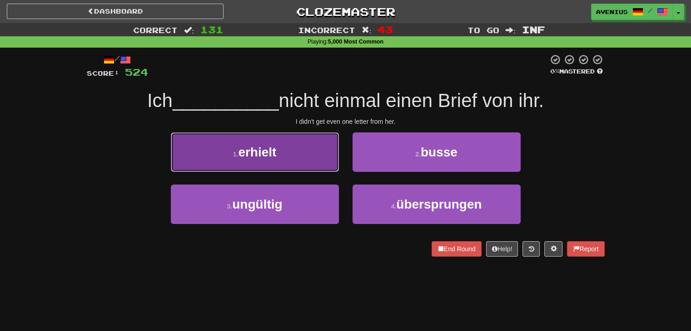
click at [332, 160] on button "1 . erhielt" at bounding box center [255, 152] width 168 height 39
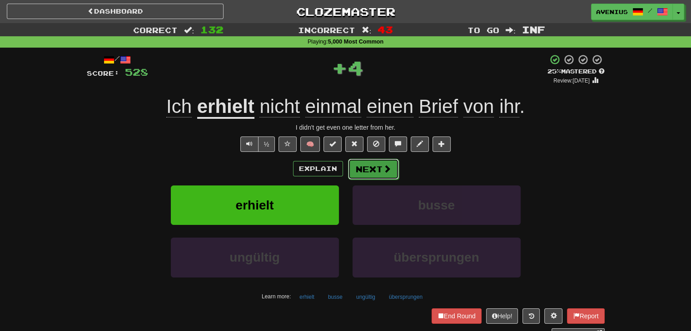
click at [368, 168] on button "Next" at bounding box center [373, 169] width 51 height 21
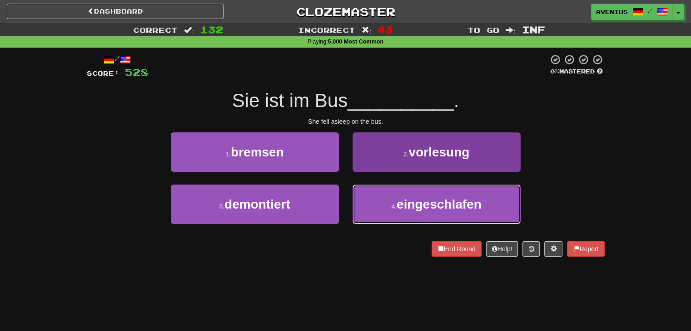
drag, startPoint x: 369, startPoint y: 202, endPoint x: 370, endPoint y: 195, distance: 6.5
click at [369, 202] on button "4 . eingeschlafen" at bounding box center [436, 204] width 168 height 39
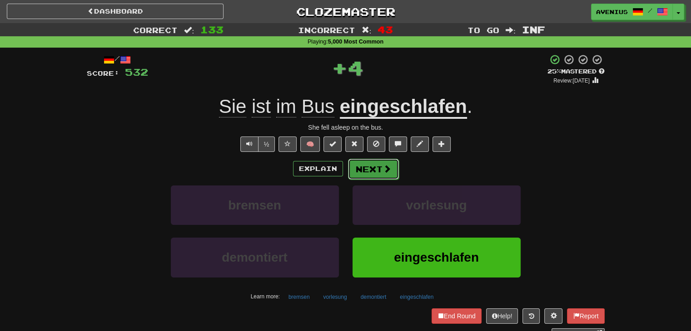
click at [367, 173] on button "Next" at bounding box center [373, 169] width 51 height 21
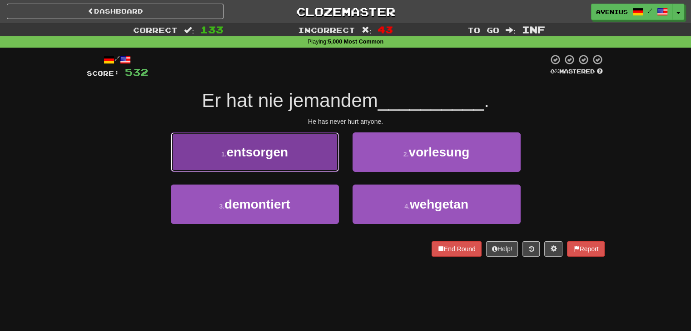
click at [303, 152] on button "1 . entsorgen" at bounding box center [255, 152] width 168 height 39
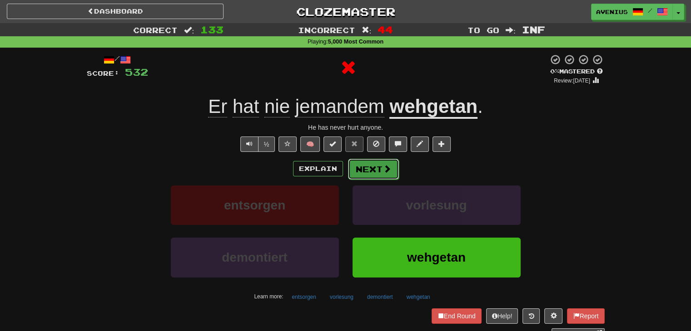
click at [378, 164] on button "Next" at bounding box center [373, 169] width 51 height 21
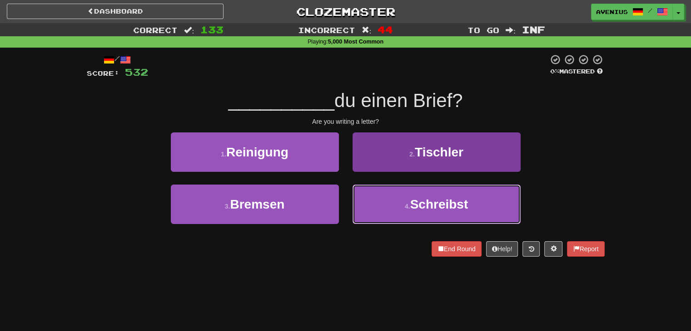
click at [394, 199] on button "4 . Schreibst" at bounding box center [436, 204] width 168 height 39
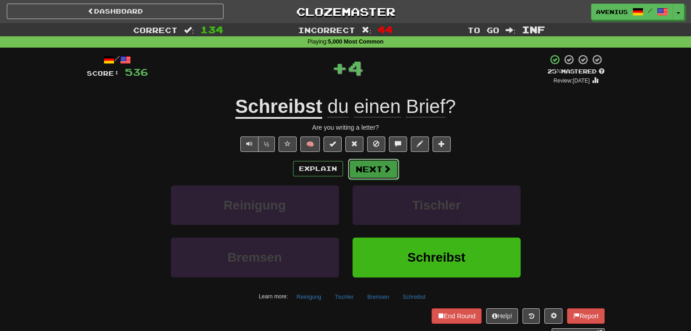
click at [372, 172] on button "Next" at bounding box center [373, 169] width 51 height 21
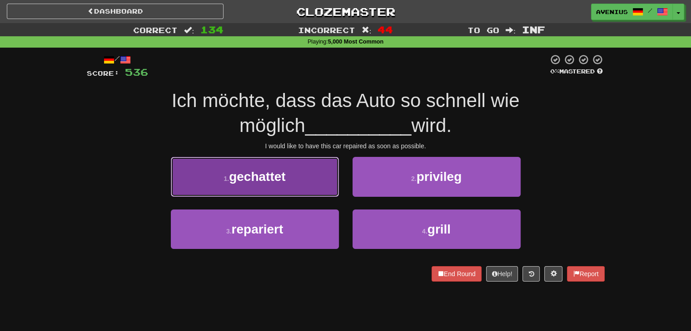
click at [321, 188] on button "1 . gechattet" at bounding box center [255, 176] width 168 height 39
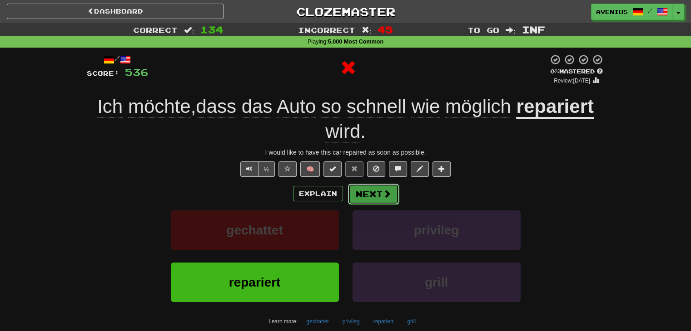
click at [369, 196] on button "Next" at bounding box center [373, 194] width 51 height 21
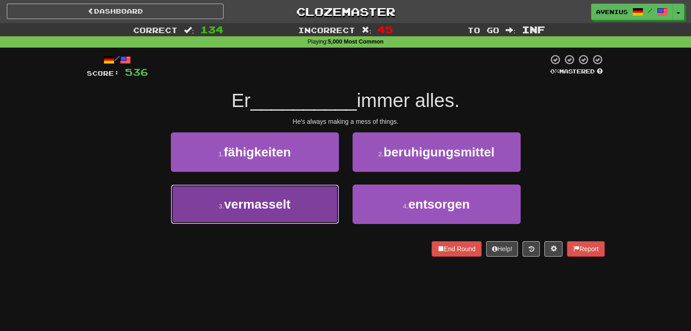
click at [326, 200] on button "3 . vermasselt" at bounding box center [255, 204] width 168 height 39
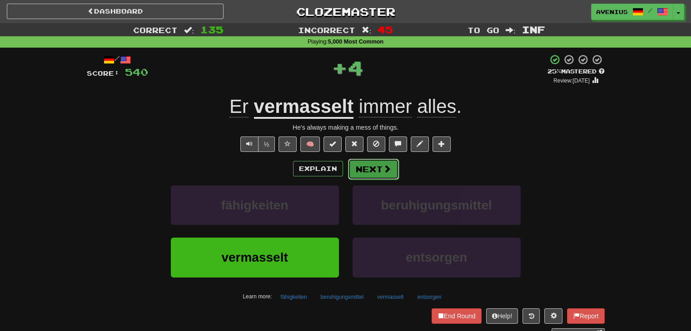
click at [383, 165] on span at bounding box center [387, 169] width 8 height 8
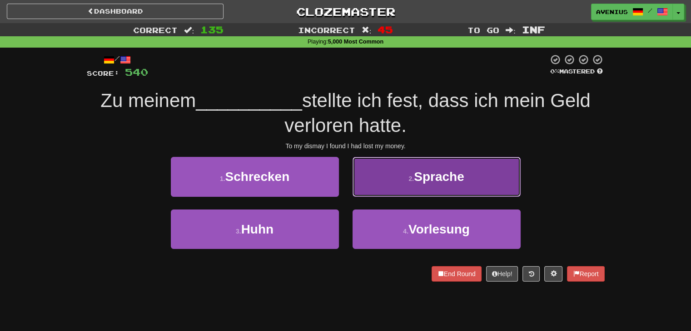
click at [376, 193] on button "2 . Sprache" at bounding box center [436, 176] width 168 height 39
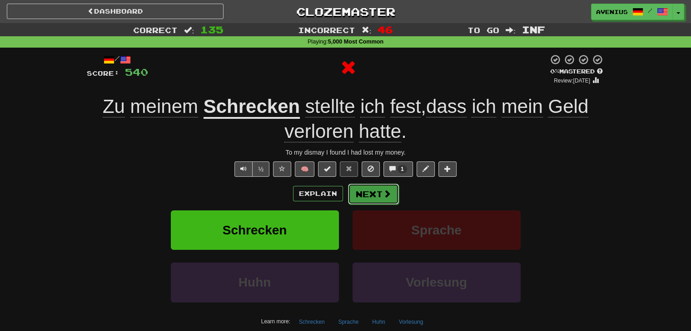
click at [363, 187] on button "Next" at bounding box center [373, 194] width 51 height 21
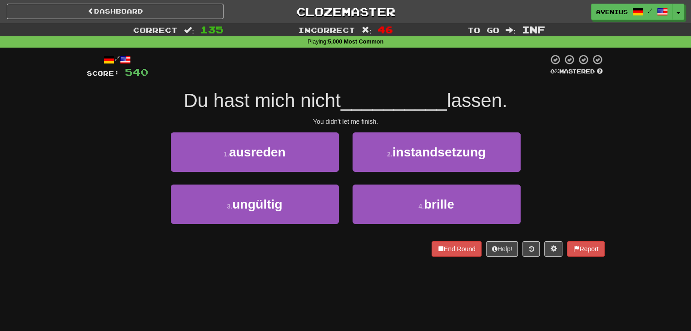
click at [345, 183] on div "2 . instandsetzung" at bounding box center [436, 159] width 182 height 52
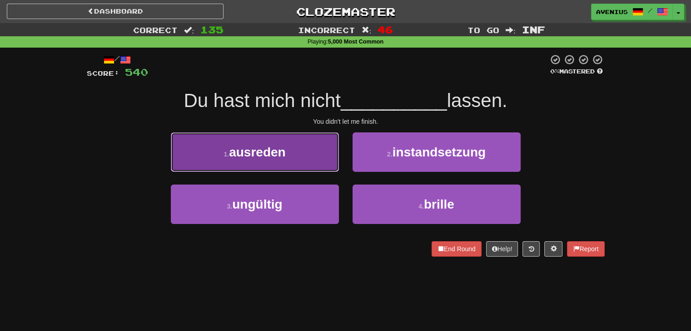
click at [317, 163] on button "1 . ausreden" at bounding box center [255, 152] width 168 height 39
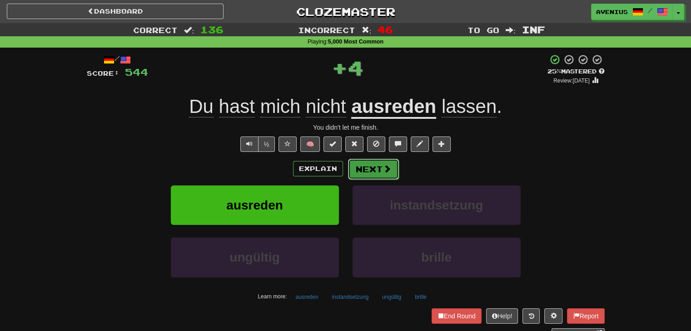
click at [367, 171] on button "Next" at bounding box center [373, 169] width 51 height 21
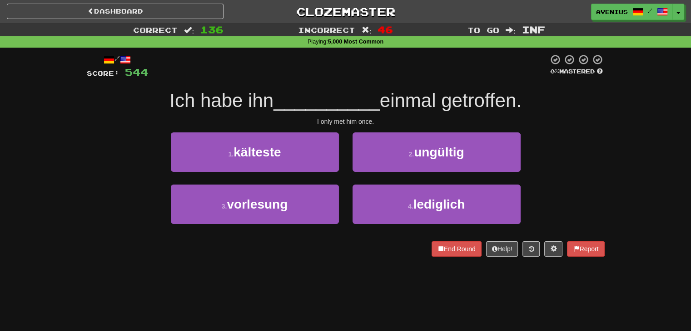
click at [344, 185] on div "3 . vorlesung" at bounding box center [255, 211] width 182 height 52
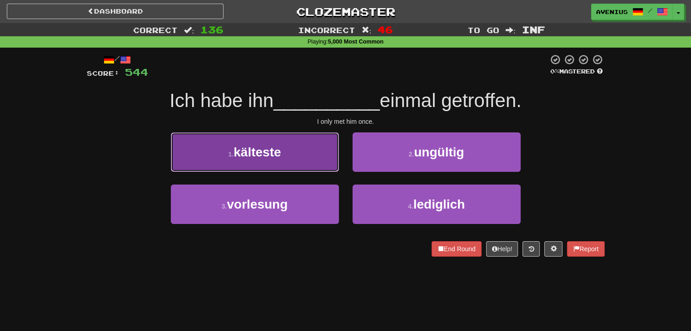
click at [321, 166] on button "1 . kälteste" at bounding box center [255, 152] width 168 height 39
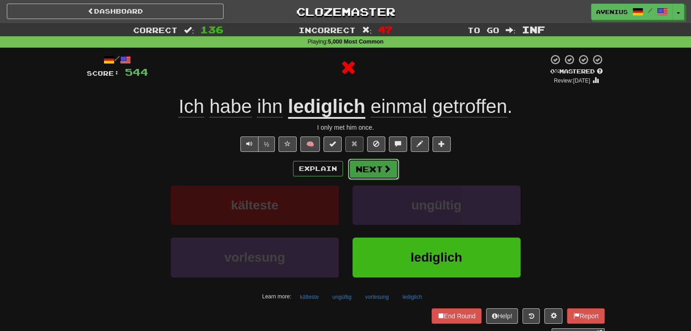
click at [361, 169] on button "Next" at bounding box center [373, 169] width 51 height 21
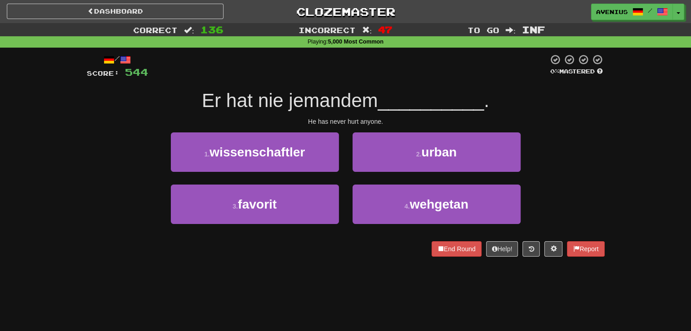
click at [345, 180] on div "2 . urban" at bounding box center [436, 159] width 182 height 52
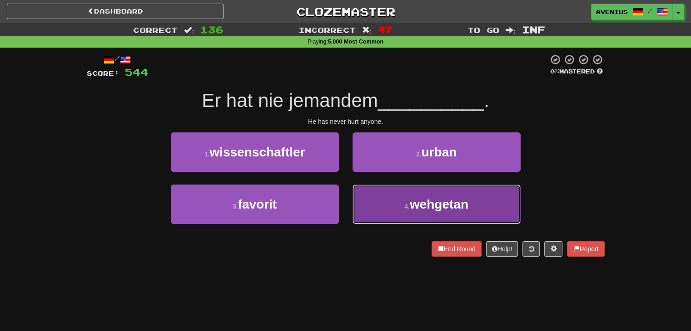
click at [371, 191] on button "4 . wehgetan" at bounding box center [436, 204] width 168 height 39
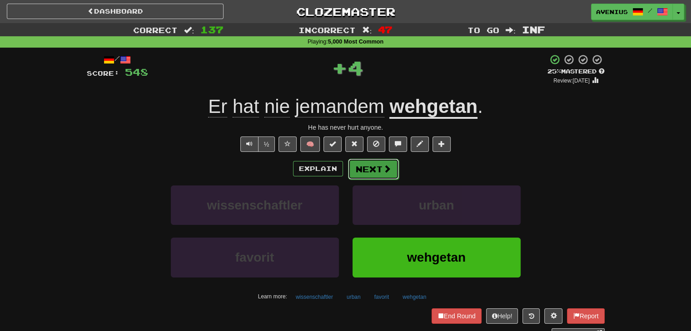
click at [365, 163] on button "Next" at bounding box center [373, 169] width 51 height 21
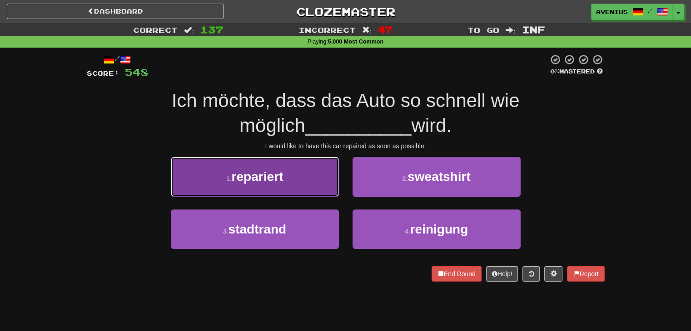
click at [320, 191] on button "1 . repariert" at bounding box center [255, 176] width 168 height 39
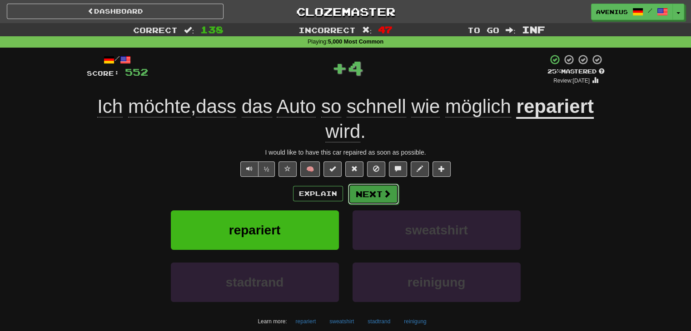
click at [371, 197] on button "Next" at bounding box center [373, 194] width 51 height 21
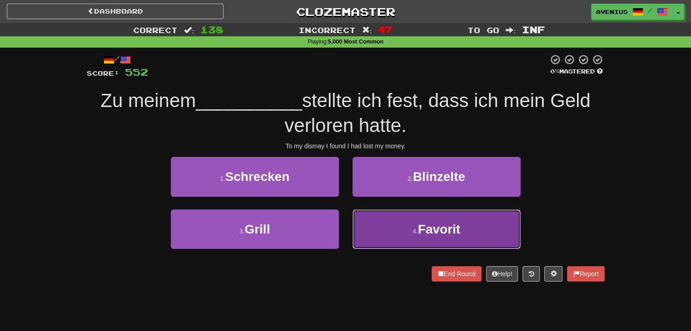
click at [427, 237] on button "4 . Favorit" at bounding box center [436, 229] width 168 height 39
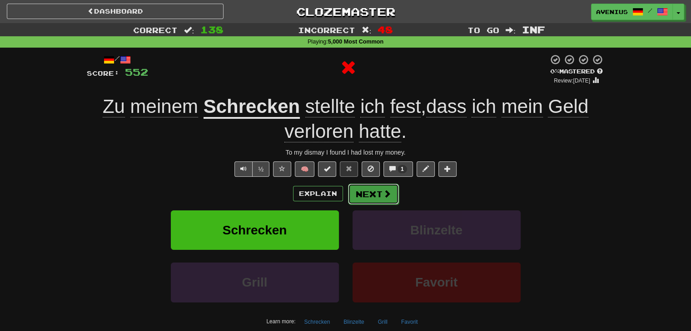
click at [370, 191] on button "Next" at bounding box center [373, 194] width 51 height 21
